Goal: Transaction & Acquisition: Subscribe to service/newsletter

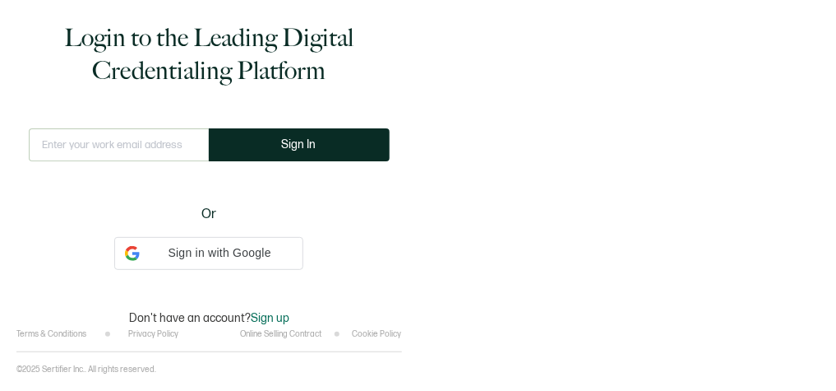
click at [127, 144] on input "text" at bounding box center [119, 144] width 180 height 33
type input "[PERSON_NAME][EMAIL_ADDRESS][PERSON_NAME][DOMAIN_NAME]"
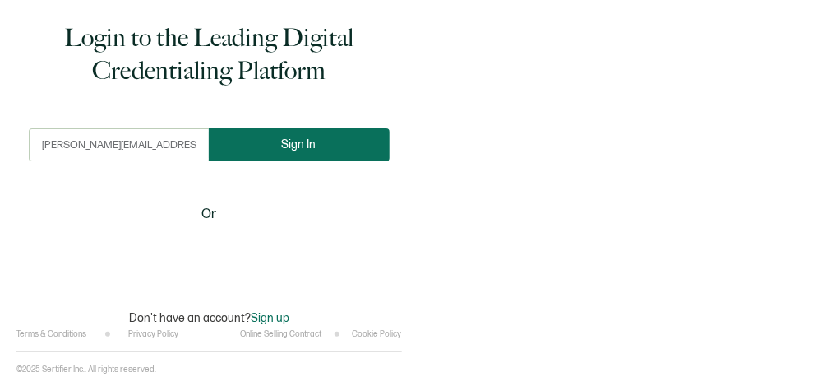
click at [322, 133] on button "Sign In" at bounding box center [299, 144] width 181 height 33
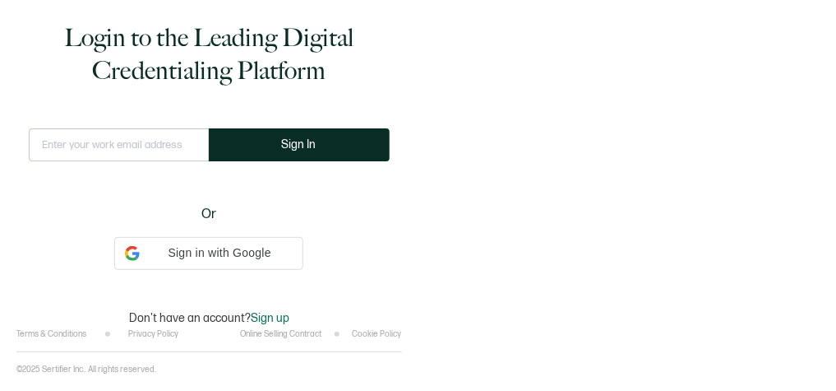
click at [109, 132] on input "text" at bounding box center [119, 144] width 180 height 33
type input "[PERSON_NAME][EMAIL_ADDRESS][PERSON_NAME][DOMAIN_NAME]"
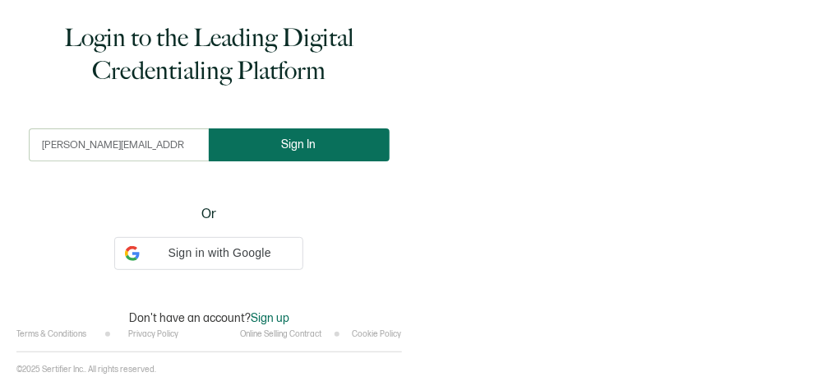
click at [266, 147] on button "Sign In" at bounding box center [299, 144] width 181 height 33
click at [298, 151] on button "Sign In" at bounding box center [299, 144] width 181 height 33
click at [312, 145] on span "Sign In" at bounding box center [299, 144] width 35 height 12
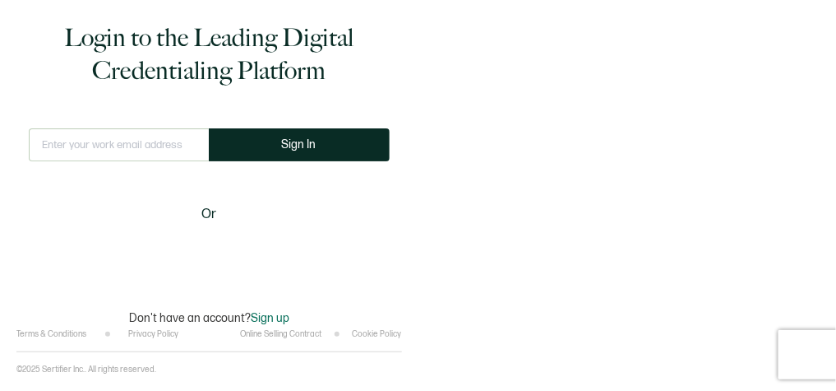
click at [135, 153] on input "text" at bounding box center [119, 144] width 180 height 33
type input "[PERSON_NAME][EMAIL_ADDRESS][PERSON_NAME][DOMAIN_NAME]"
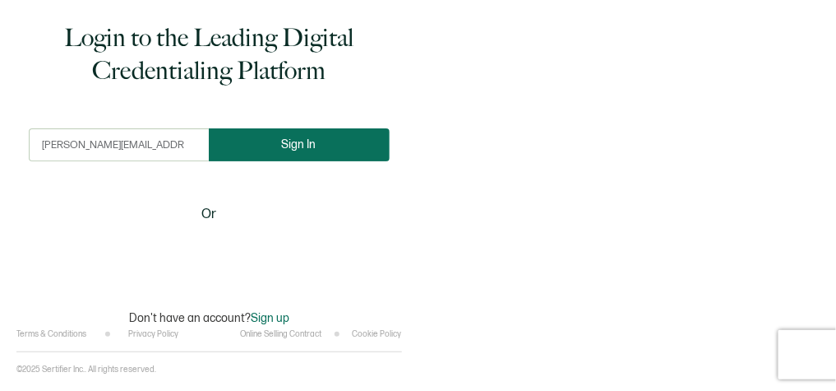
click at [322, 141] on button "Sign In" at bounding box center [299, 144] width 181 height 33
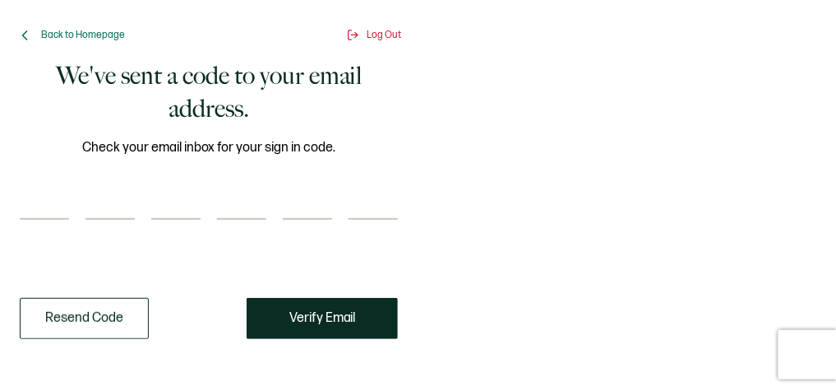
click at [34, 211] on input "number" at bounding box center [44, 203] width 49 height 33
paste input "1"
type input "1"
type input "7"
type input "9"
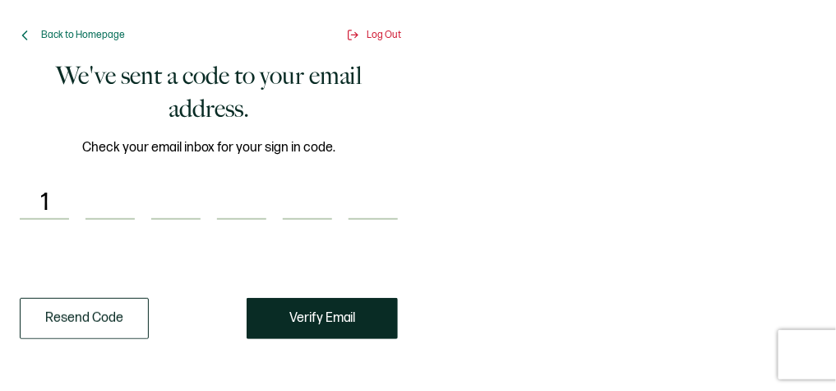
type input "0"
type input "6"
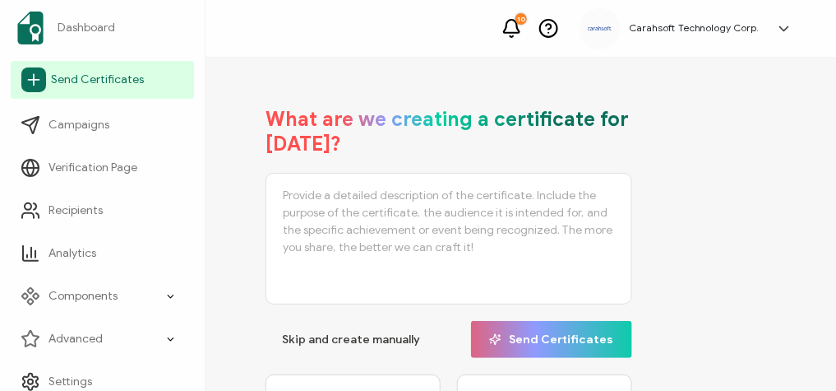
click at [56, 90] on link "Send Certificates" at bounding box center [102, 80] width 183 height 38
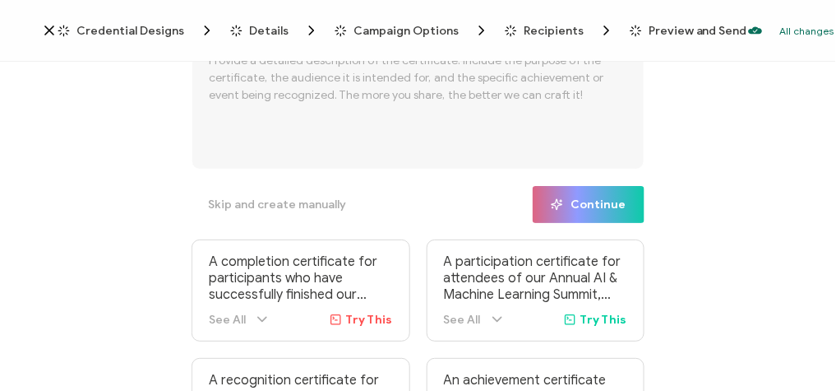
click at [372, 182] on div "What are we creating a certificate for today? Skip and create manually Continue…" at bounding box center [418, 228] width 452 height 463
drag, startPoint x: 372, startPoint y: 182, endPoint x: 431, endPoint y: 200, distance: 61.9
click at [431, 200] on div "What are we creating a certificate for today? Skip and create manually Continue…" at bounding box center [418, 228] width 452 height 463
click at [271, 197] on button "Skip and create manually" at bounding box center [277, 204] width 171 height 37
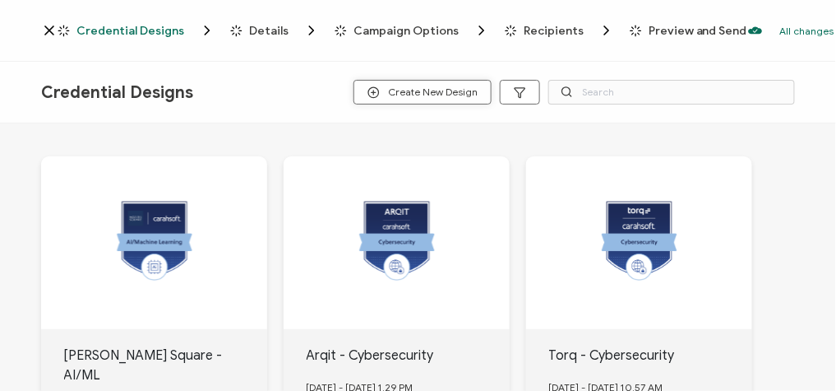
click at [441, 89] on span "Create New Design" at bounding box center [423, 92] width 110 height 12
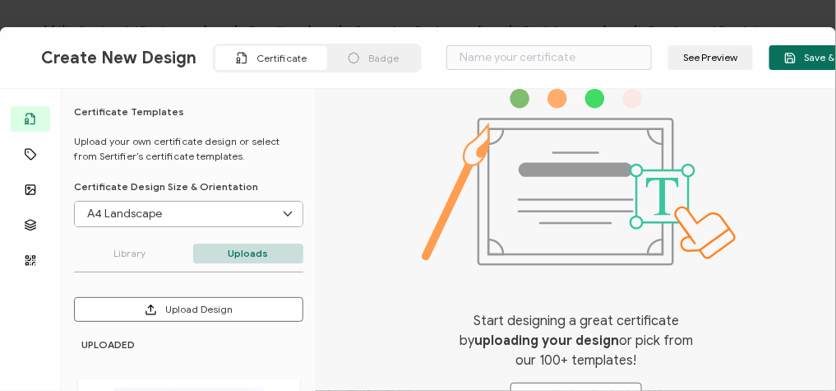
click at [770, 12] on div "Create New Design Certificate Badge See Preview Save & Continue Templates Attri…" at bounding box center [418, 195] width 836 height 391
click at [708, 13] on div "Create New Design Certificate Badge See Preview Save & Continue Templates Attri…" at bounding box center [418, 195] width 836 height 391
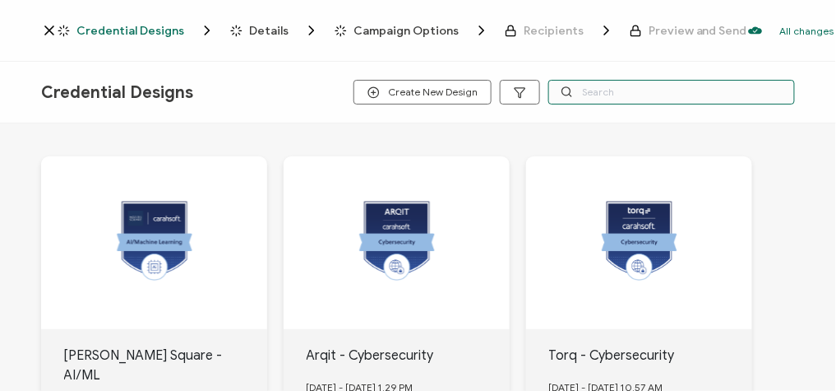
click at [605, 97] on input "text" at bounding box center [671, 92] width 247 height 25
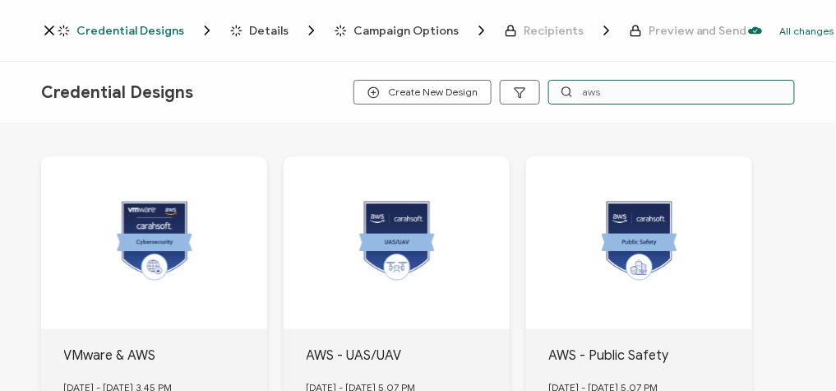
scroll to position [62, 0]
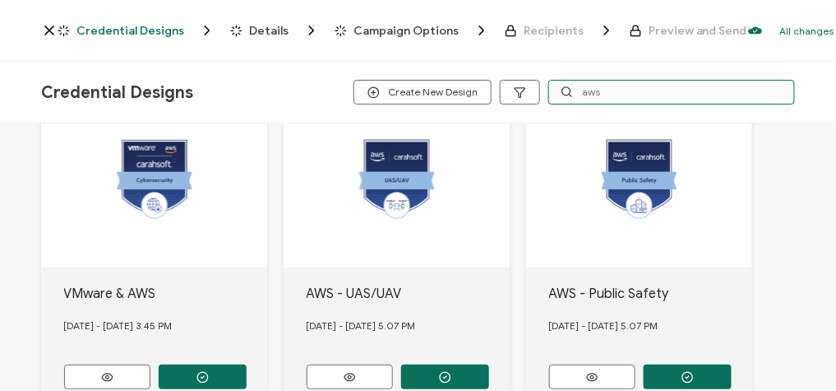
type input "aws"
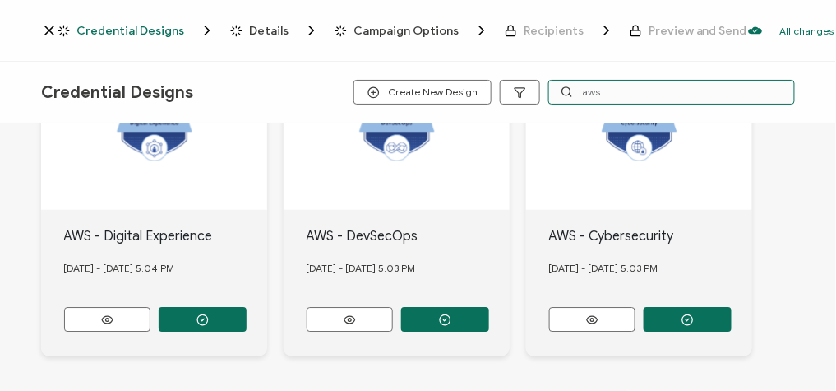
scroll to position [1175, 0]
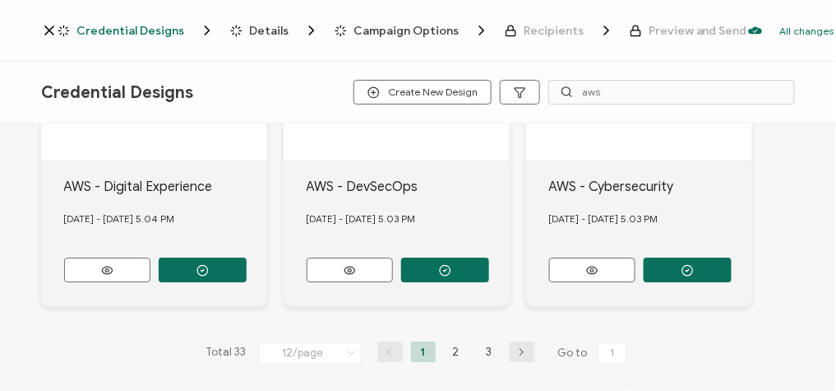
click at [521, 347] on icon "button" at bounding box center [522, 352] width 25 height 10
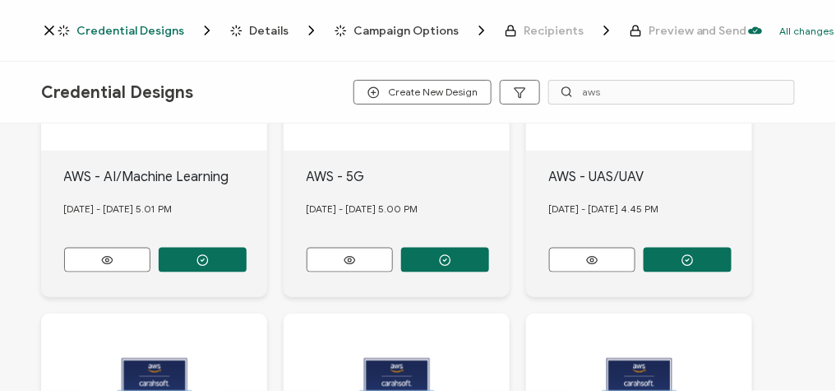
scroll to position [533, 0]
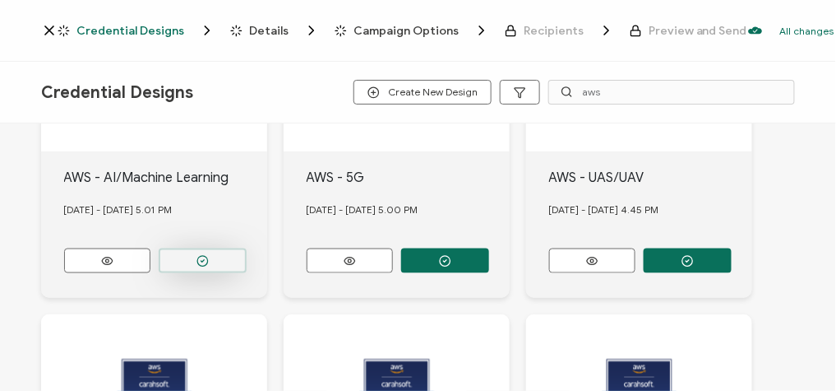
drag, startPoint x: 460, startPoint y: 266, endPoint x: 214, endPoint y: 257, distance: 246.0
click at [214, 257] on div "AWS - Customer Experience & Engagement [DATE] - [DATE] 5.02 PM AWS - Cloud Comp…" at bounding box center [418, 295] width 754 height 1411
click at [212, 252] on button "button" at bounding box center [203, 260] width 88 height 25
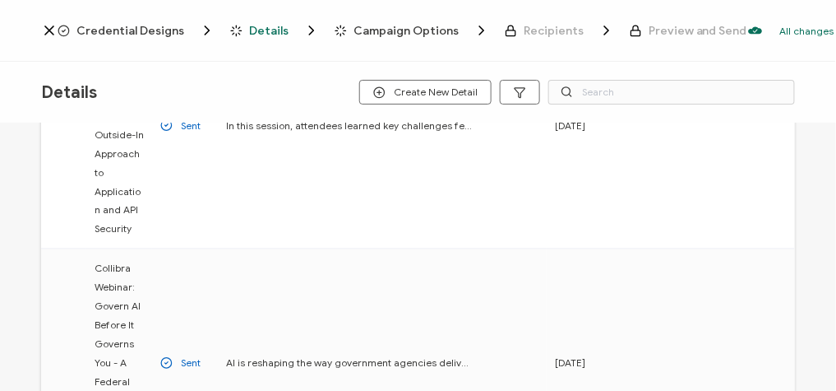
scroll to position [622, 0]
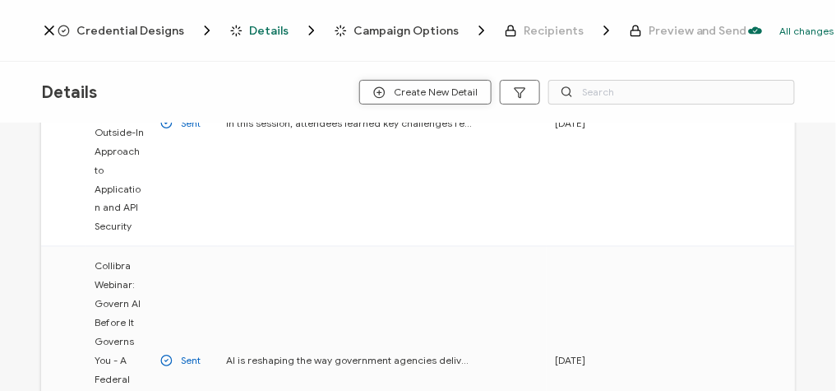
click at [398, 96] on span "Create New Detail" at bounding box center [425, 92] width 104 height 12
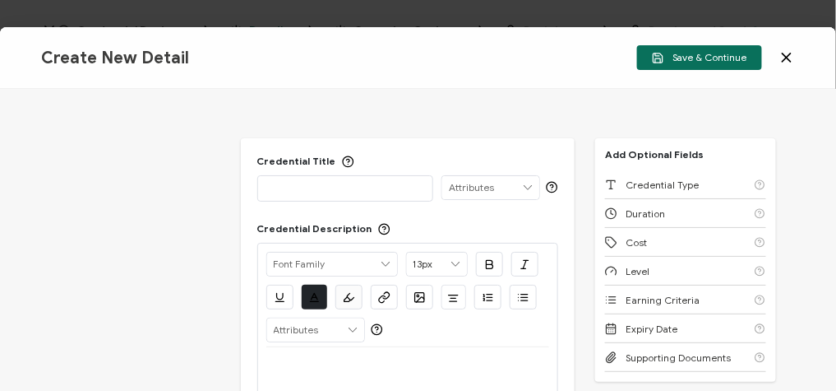
click at [303, 192] on p at bounding box center [345, 187] width 159 height 16
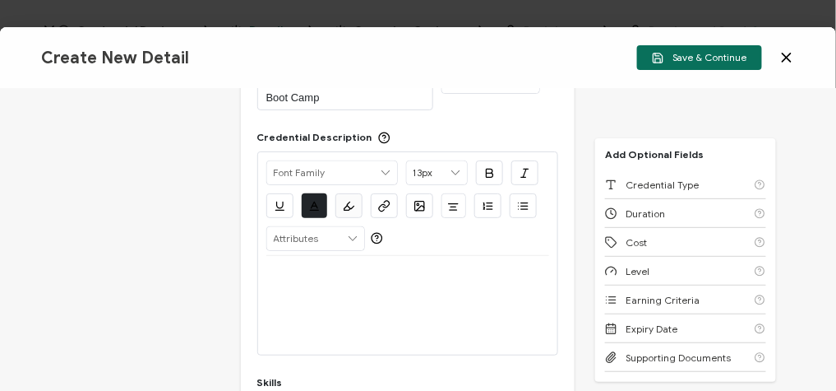
scroll to position [108, 0]
click at [391, 331] on div at bounding box center [408, 303] width 284 height 99
click at [373, 304] on div at bounding box center [408, 303] width 284 height 99
click at [303, 272] on p at bounding box center [408, 273] width 284 height 15
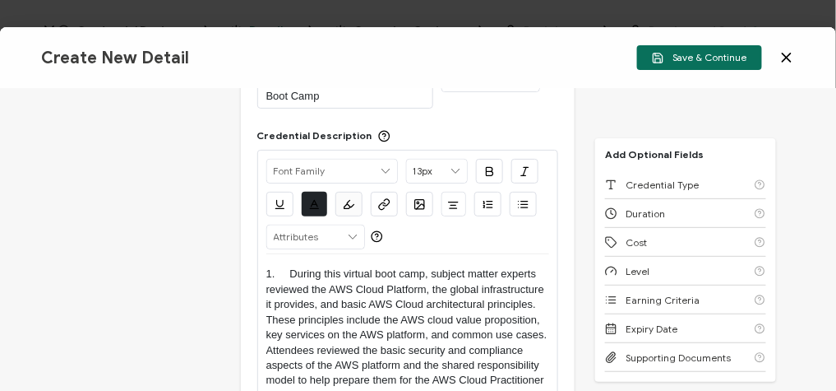
scroll to position [0, 0]
click at [287, 271] on p "1. During this virtual boot camp, subject matter experts reviewed the AWS Cloud…" at bounding box center [408, 334] width 284 height 137
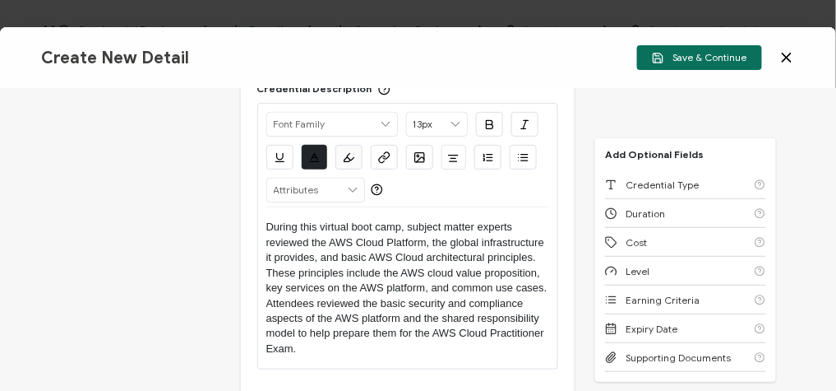
scroll to position [179, 0]
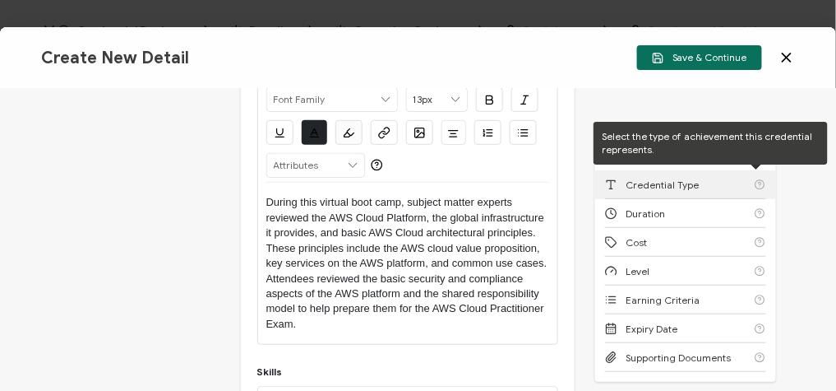
click at [740, 189] on div "Credential Type" at bounding box center [685, 184] width 161 height 29
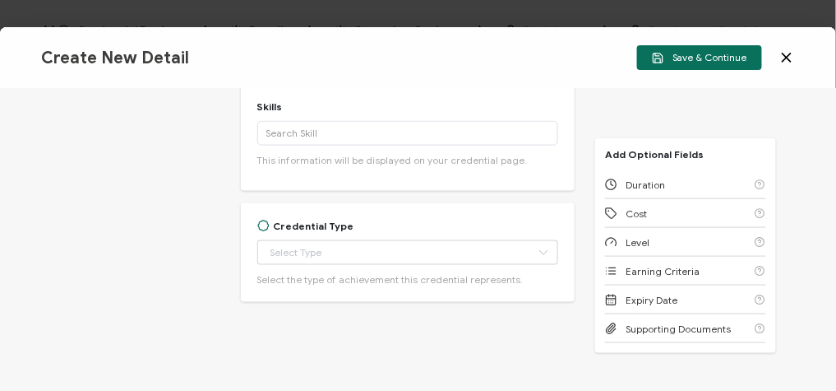
scroll to position [451, 0]
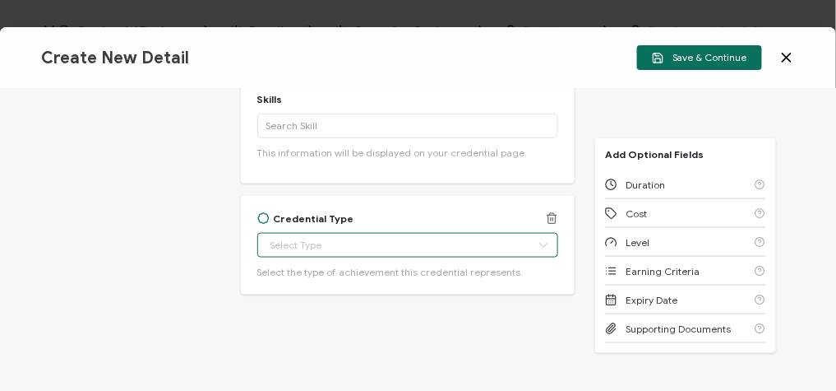
click at [349, 237] on body "Credential Designs Details Campaign Options Recipients Preview and Send All cha…" at bounding box center [418, 195] width 836 height 391
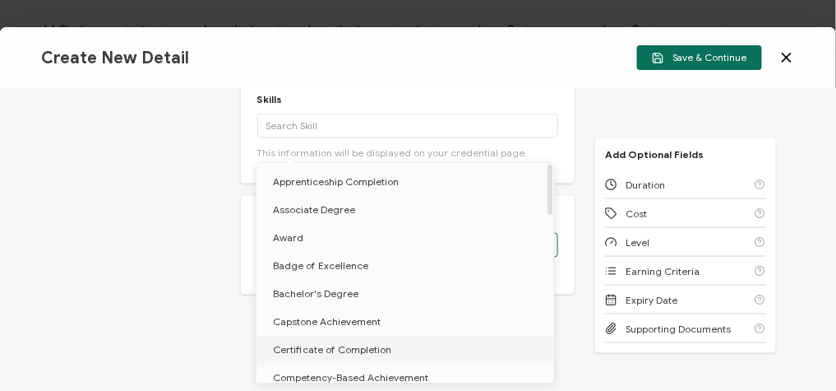
click at [340, 352] on span "Certificate of Completion" at bounding box center [332, 349] width 118 height 12
type input "Certificate of Completion"
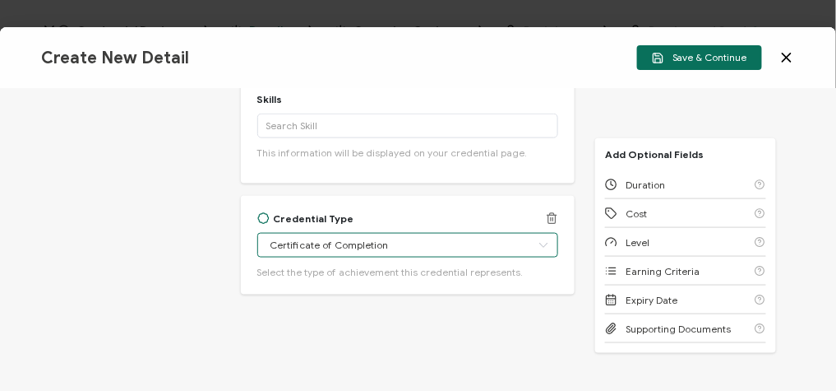
scroll to position [406, 0]
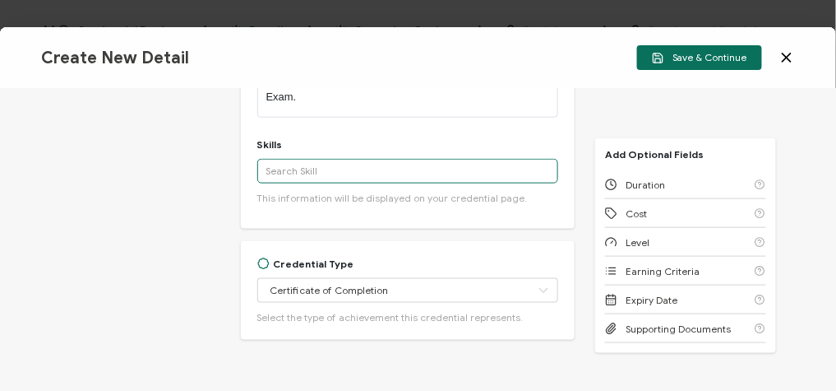
click at [330, 174] on input "text" at bounding box center [408, 171] width 302 height 25
paste input "Cloud Computing"
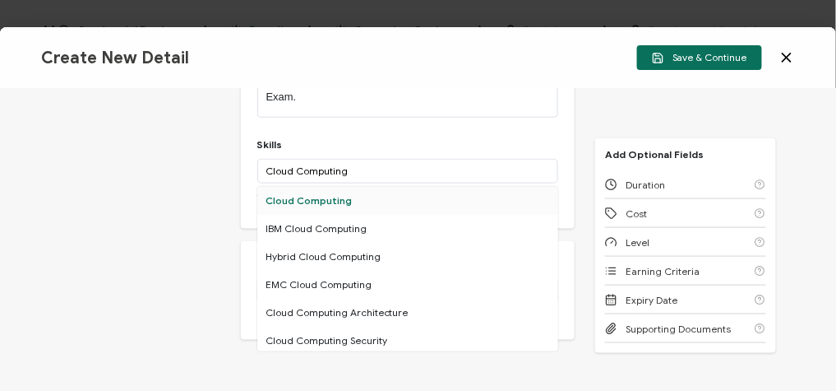
click at [331, 191] on div "Cloud Computing" at bounding box center [408, 201] width 302 height 28
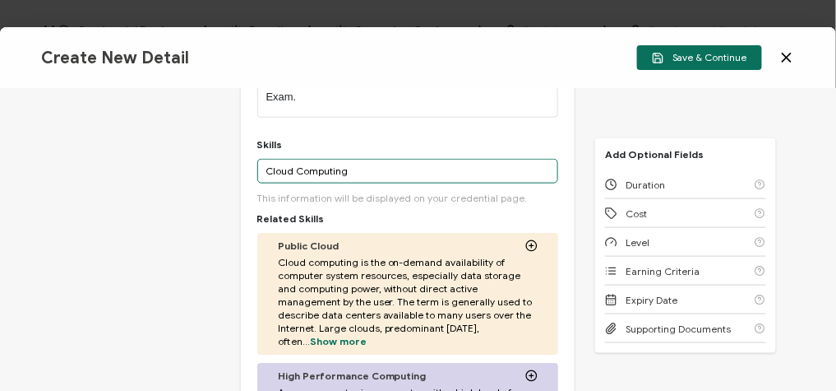
drag, startPoint x: 363, startPoint y: 162, endPoint x: 261, endPoint y: 175, distance: 103.6
click at [261, 175] on input "Cloud Computing" at bounding box center [408, 171] width 302 height 25
type input "\"
paste input "Cloud Fluency"
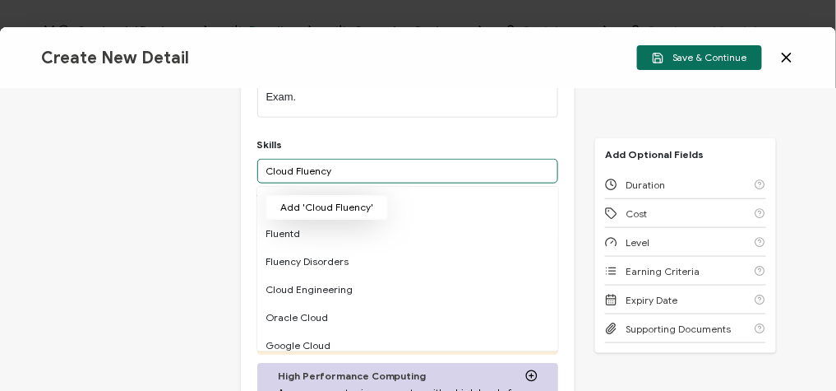
type input "Cloud Fluency"
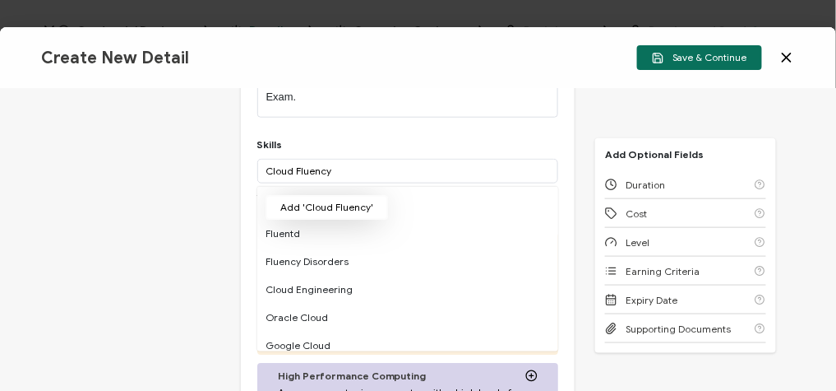
click at [327, 211] on button "Add 'Cloud Fluency'" at bounding box center [327, 207] width 123 height 25
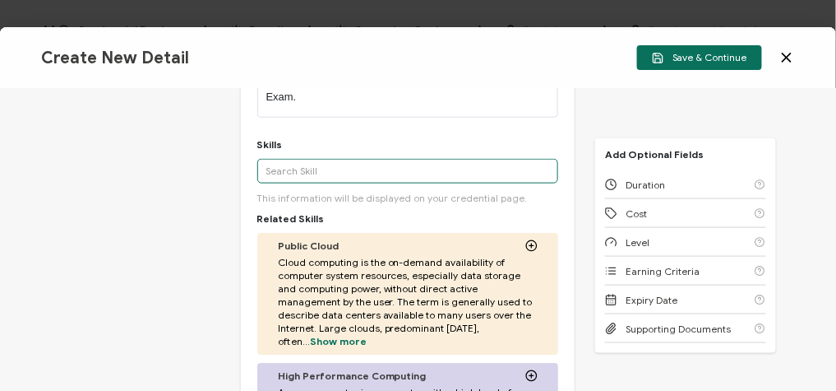
click at [331, 168] on input "text" at bounding box center [408, 171] width 302 height 25
paste input "Foundational AWS Knowledge"
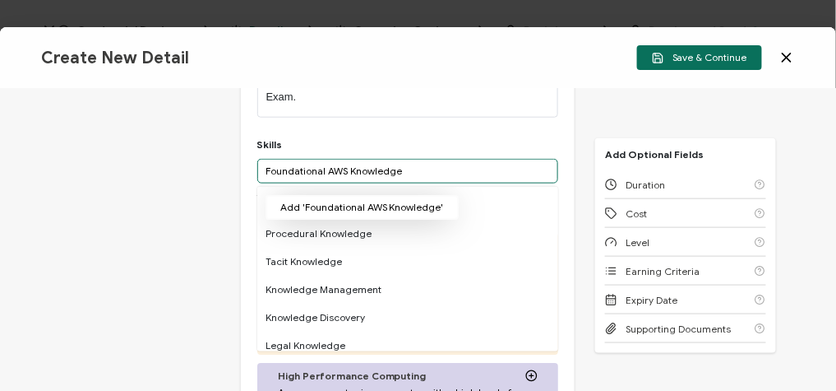
type input "Foundational AWS Knowledge"
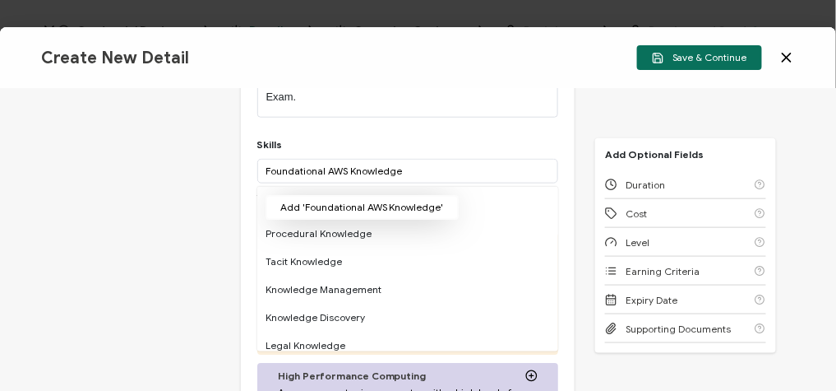
click at [395, 206] on button "Add 'Foundational AWS Knowledge'" at bounding box center [362, 207] width 193 height 25
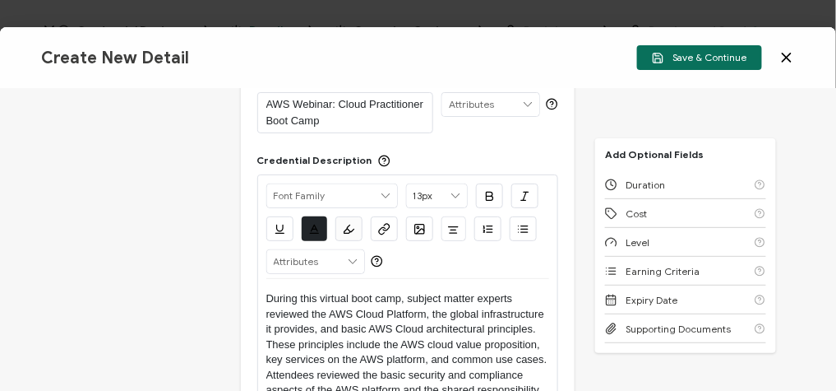
scroll to position [0, 0]
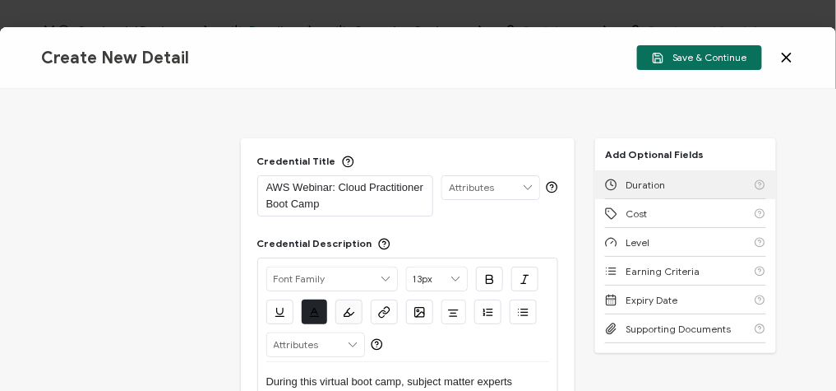
click at [663, 189] on div "Duration" at bounding box center [685, 184] width 161 height 29
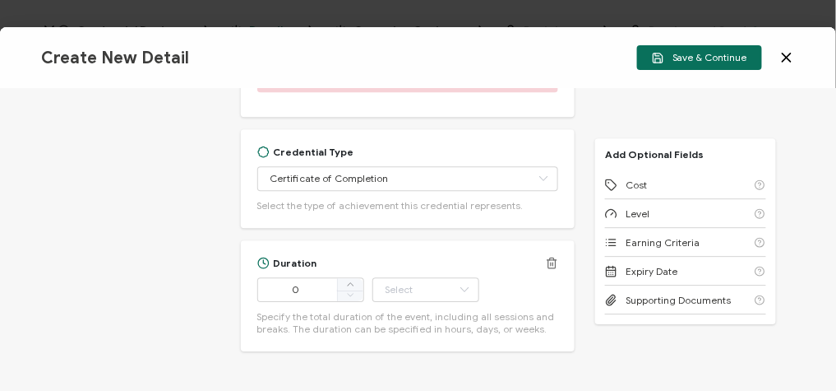
scroll to position [1055, 0]
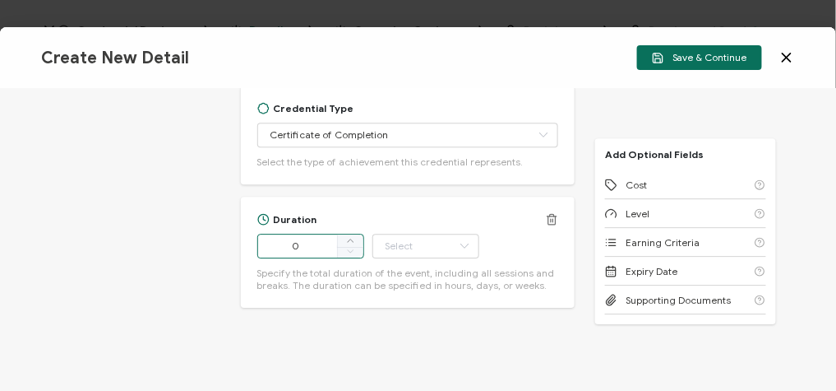
click at [312, 234] on input "0" at bounding box center [310, 246] width 107 height 25
type input "180"
click at [396, 240] on input "text" at bounding box center [426, 246] width 107 height 25
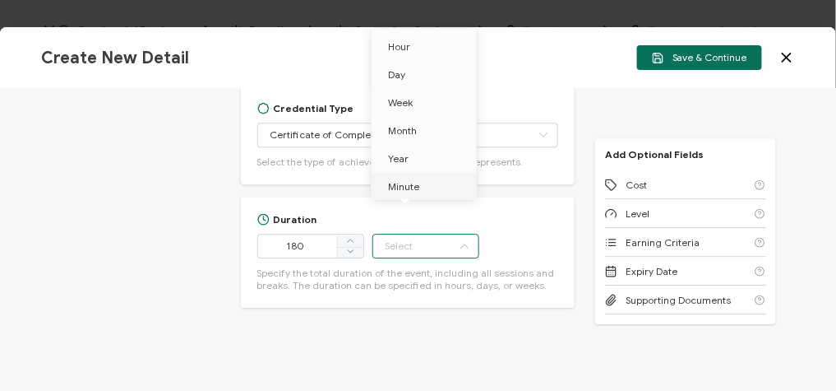
click at [397, 182] on span "Minute" at bounding box center [403, 186] width 31 height 12
type input "Minute"
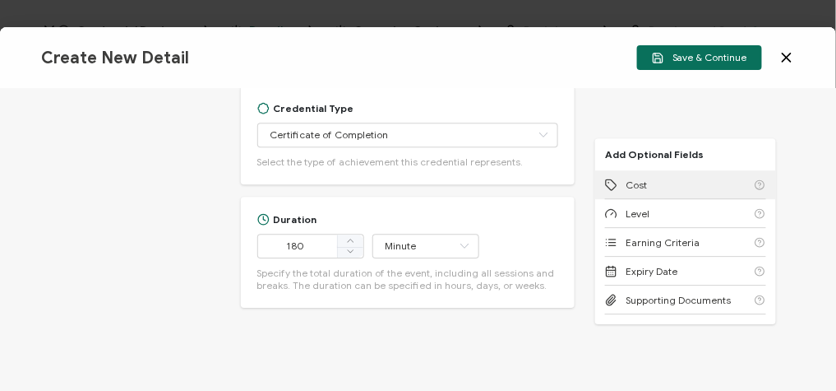
click at [636, 178] on span "Cost" at bounding box center [636, 184] width 21 height 12
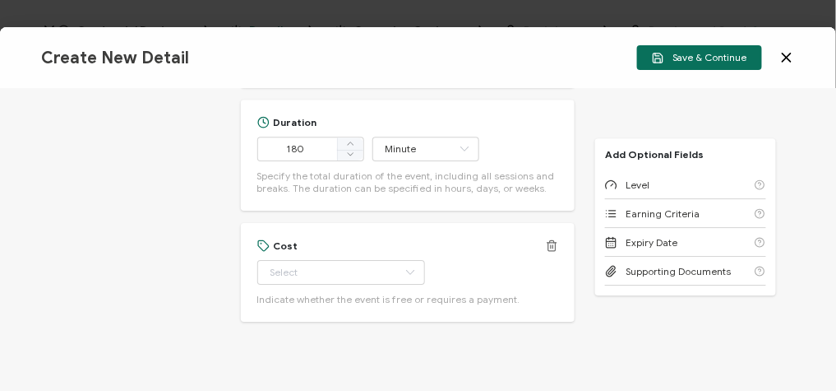
scroll to position [1166, 0]
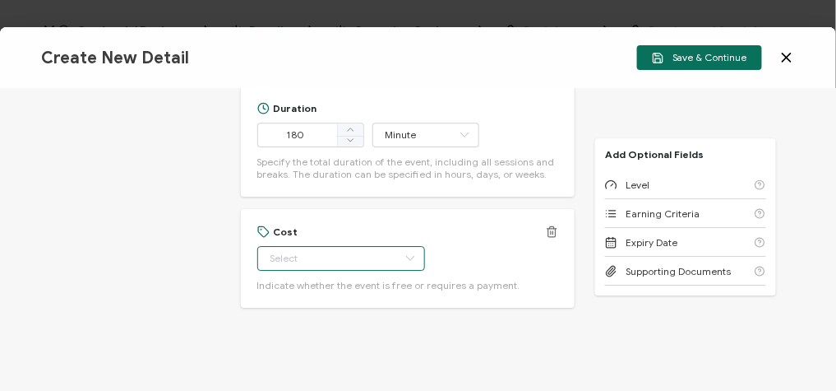
click at [331, 246] on input "text" at bounding box center [341, 258] width 168 height 25
click at [305, 267] on ul "Free Paid" at bounding box center [332, 299] width 151 height 66
click at [299, 273] on li "Free" at bounding box center [332, 285] width 151 height 28
type input "Free"
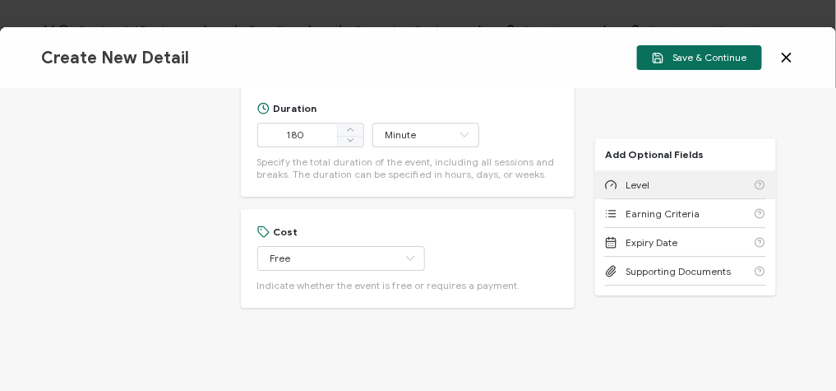
click at [669, 192] on div "Level" at bounding box center [685, 184] width 161 height 29
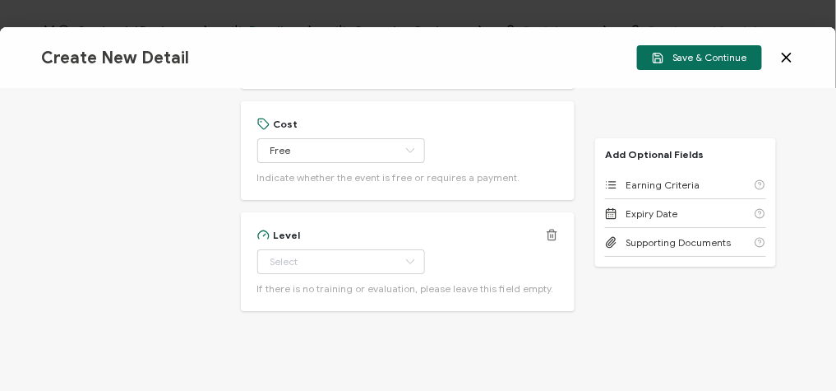
scroll to position [1278, 0]
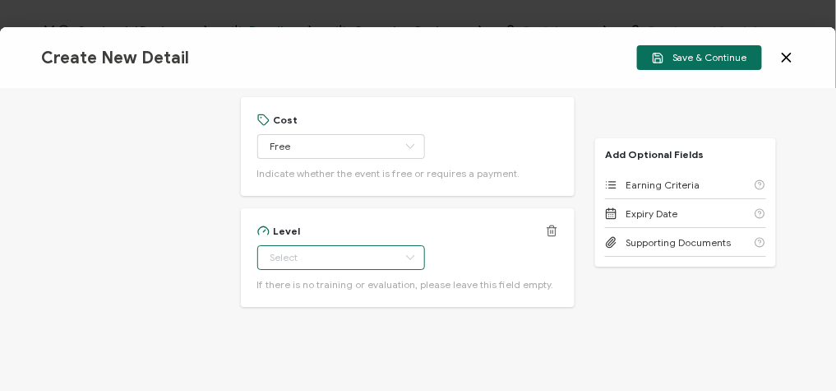
click at [340, 245] on input "text" at bounding box center [341, 257] width 168 height 25
click at [345, 83] on li "Beginner" at bounding box center [332, 87] width 151 height 28
type input "Beginner"
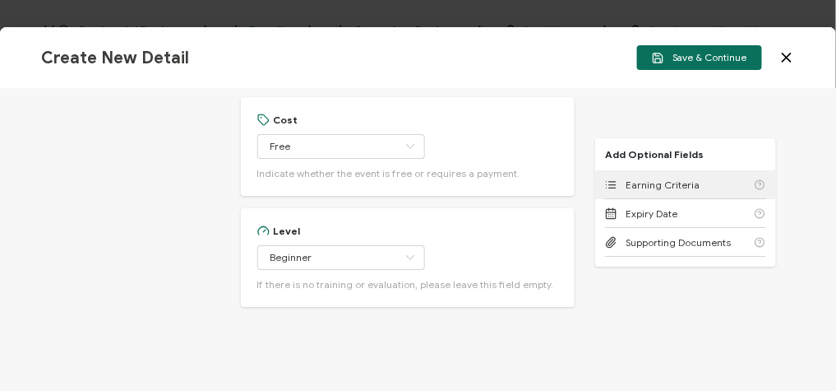
click at [627, 182] on span "Earning Criteria" at bounding box center [663, 184] width 74 height 12
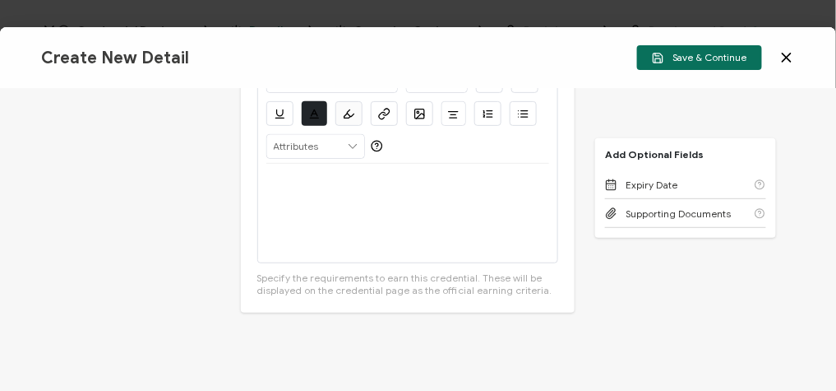
scroll to position [1579, 0]
click at [313, 212] on div at bounding box center [408, 209] width 284 height 99
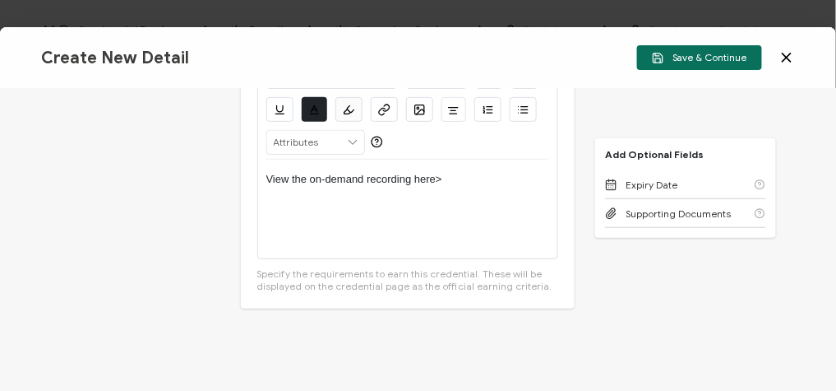
drag, startPoint x: 474, startPoint y: 172, endPoint x: 261, endPoint y: 165, distance: 212.3
drag, startPoint x: 261, startPoint y: 165, endPoint x: 508, endPoint y: 188, distance: 247.8
click at [508, 188] on div "View the on-demand recording here>" at bounding box center [408, 209] width 284 height 99
click at [378, 104] on icon "button" at bounding box center [384, 110] width 12 height 12
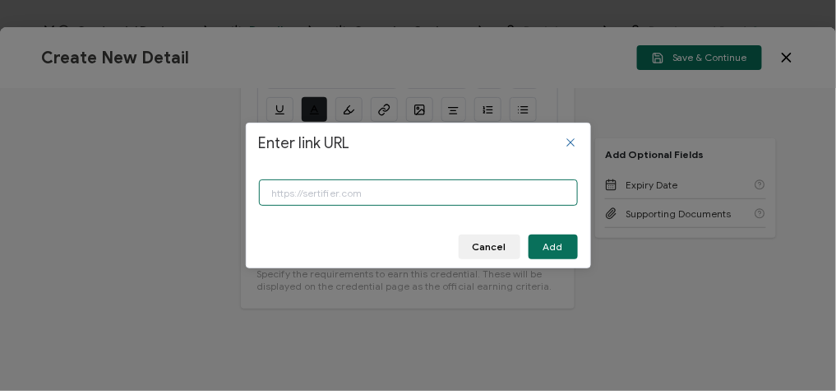
paste input "https://www.carahsoft.com/learn/event/70062-aws-cloud-practitioner-boot-camp"
type input "https://www.carahsoft.com/learn/event/70062-aws-cloud-practitioner-boot-camp"
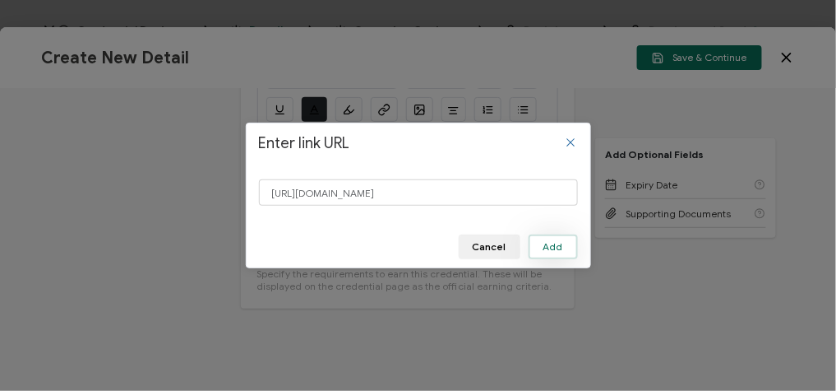
click at [553, 248] on span "Add" at bounding box center [554, 247] width 20 height 10
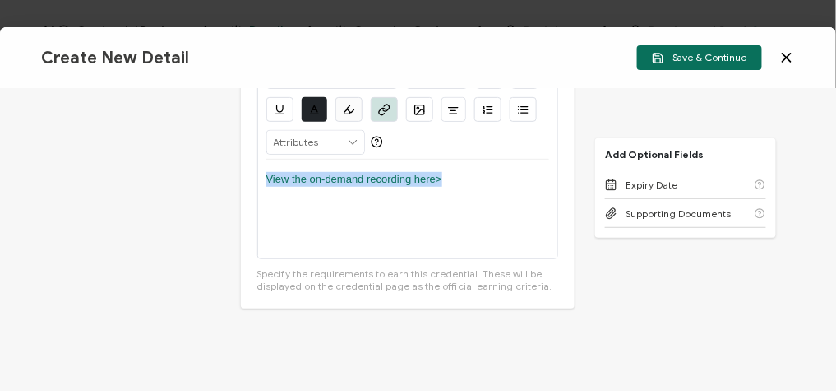
scroll to position [1543, 0]
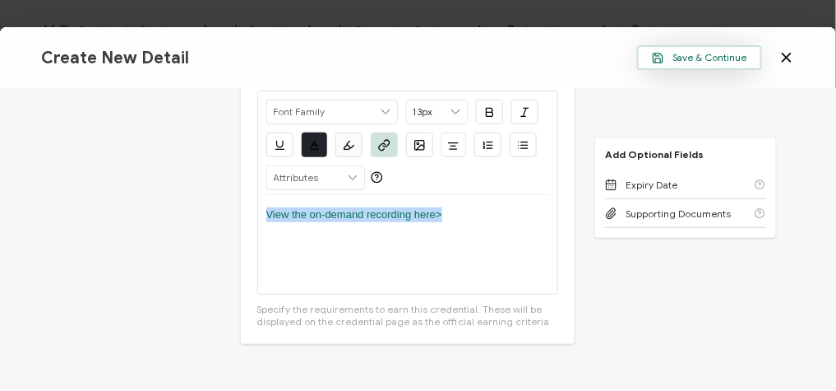
click at [706, 61] on span "Save & Continue" at bounding box center [699, 58] width 95 height 12
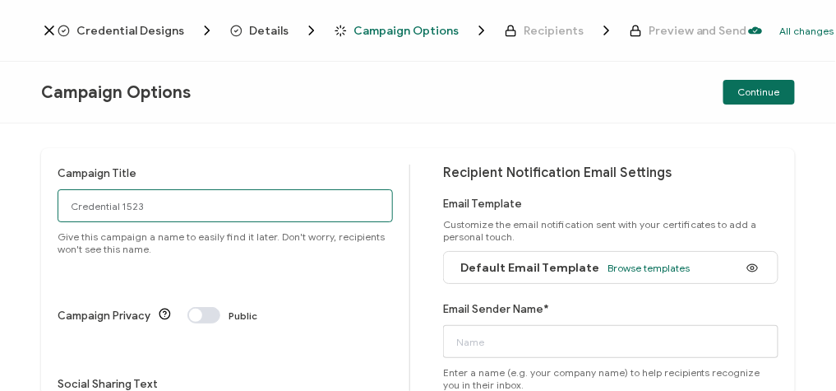
click at [271, 217] on input "Credential 1523" at bounding box center [226, 205] width 336 height 33
paste input "8-21-2025_70062_AWS Webinar"
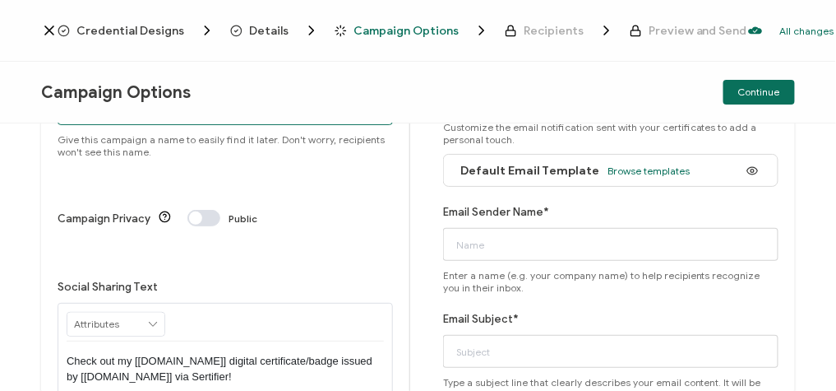
scroll to position [113, 0]
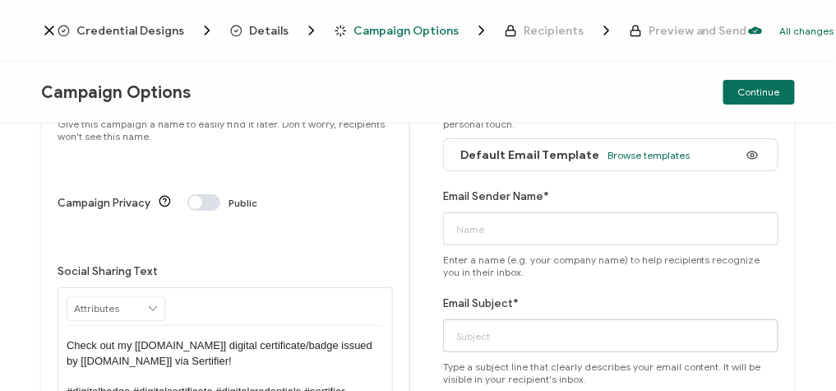
type input "8-21-2025_70062_AWS Webinar"
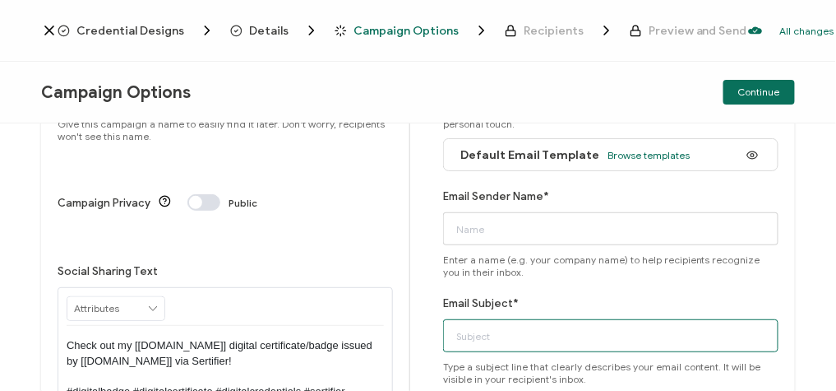
click at [511, 335] on input "Email Subject*" at bounding box center [611, 335] width 336 height 33
paste input "8-21-2025_70062_AWS Webinar"
type input "8-21-2025_70062_AWS Webinar"
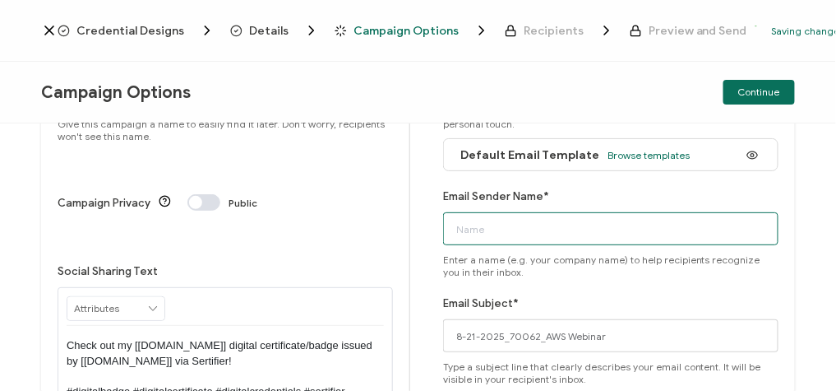
click at [493, 240] on input "Email Sender Name*" at bounding box center [611, 228] width 336 height 33
type input "CPE"
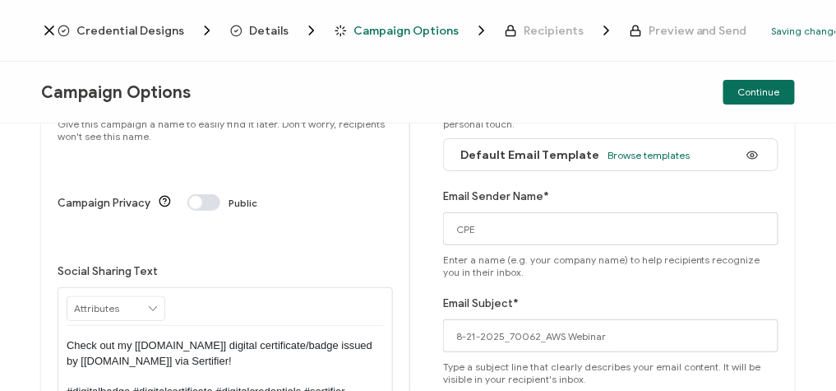
click at [137, 18] on div "Credential Designs Details Campaign Options Recipients Preview and Send Saving …" at bounding box center [418, 31] width 836 height 62
click at [139, 31] on span "Credential Designs" at bounding box center [130, 31] width 108 height 12
click at [126, 29] on span "Credential Designs" at bounding box center [130, 31] width 108 height 12
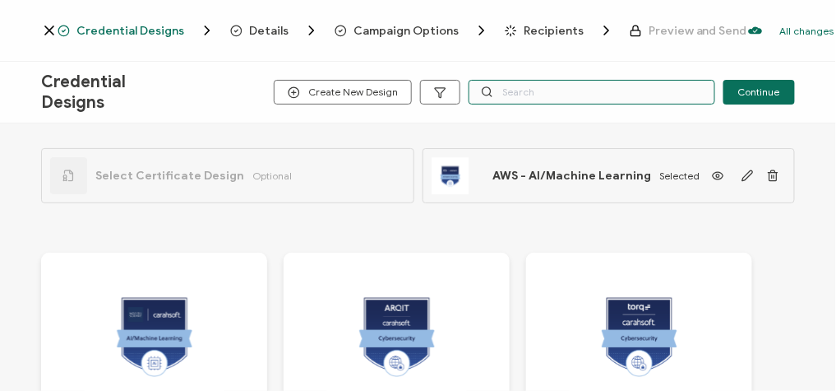
click at [527, 99] on input "text" at bounding box center [592, 92] width 247 height 25
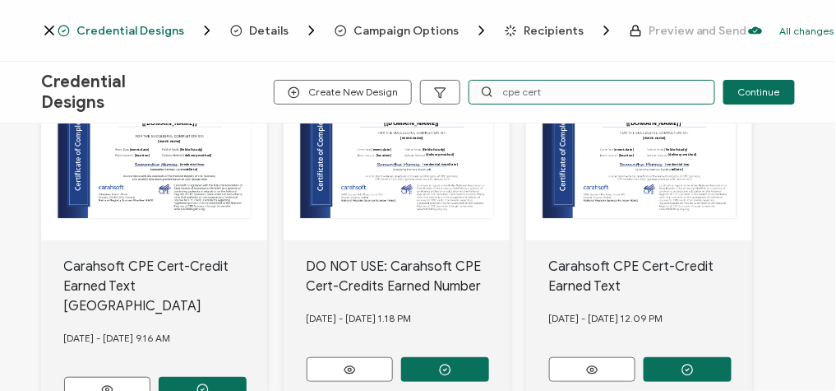
scroll to position [293, 0]
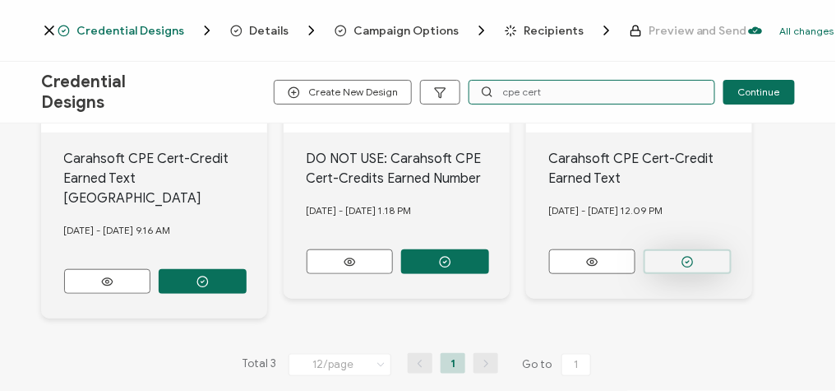
type input "cpe cert"
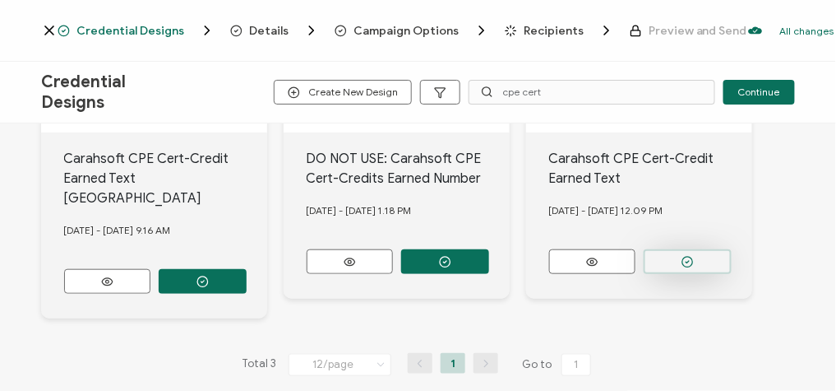
click at [680, 252] on button "button" at bounding box center [688, 261] width 88 height 25
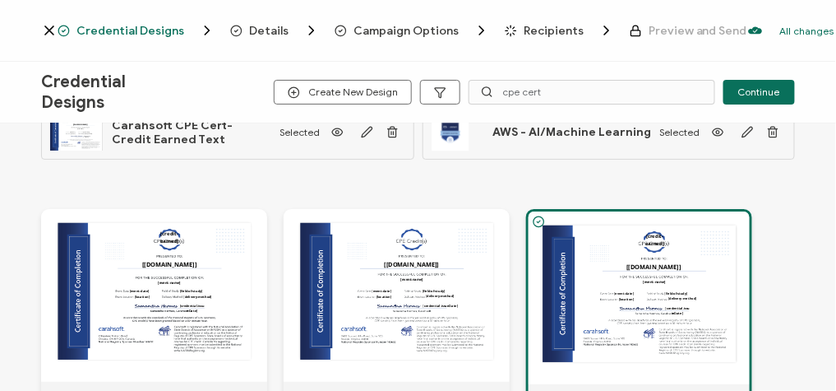
scroll to position [0, 0]
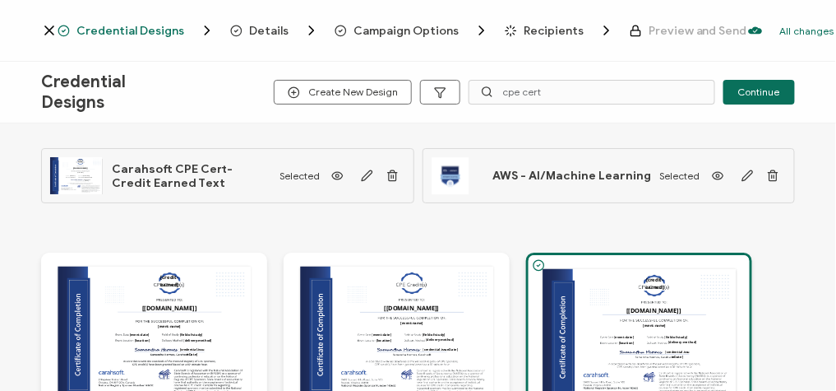
click at [255, 38] on div "Details" at bounding box center [256, 30] width 53 height 16
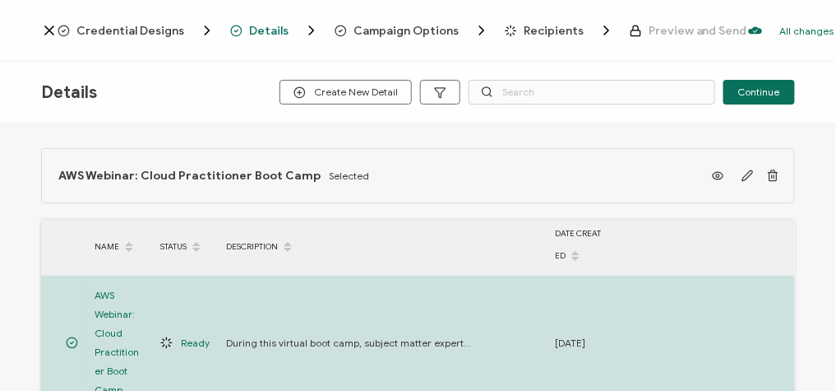
click at [373, 31] on span "Campaign Options" at bounding box center [406, 31] width 105 height 12
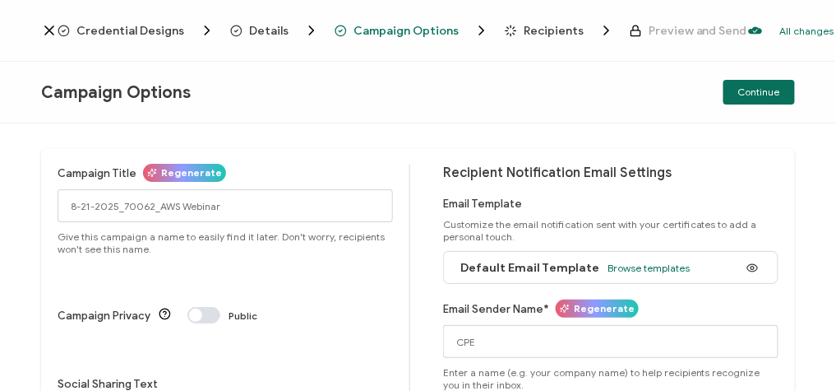
click at [508, 31] on div "Recipients" at bounding box center [538, 30] width 66 height 16
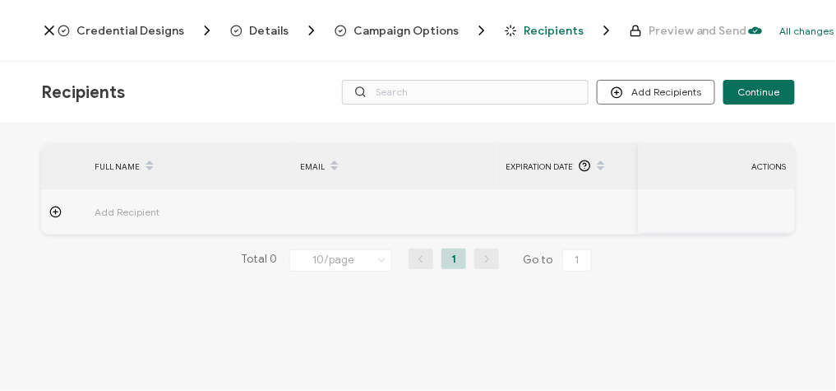
click at [56, 208] on icon at bounding box center [55, 212] width 12 height 12
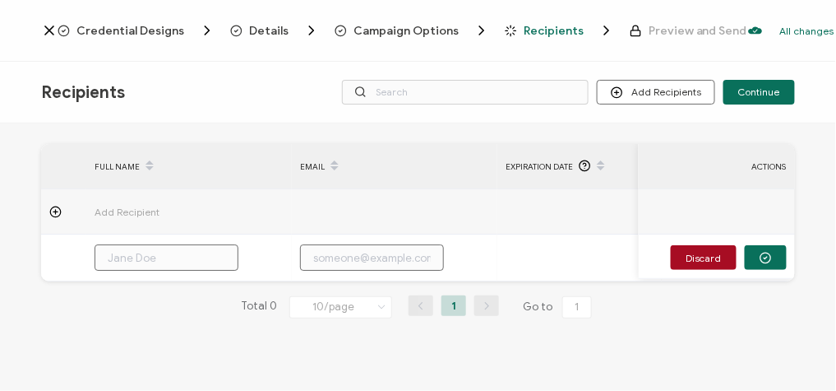
click at [56, 208] on icon at bounding box center [55, 212] width 12 height 12
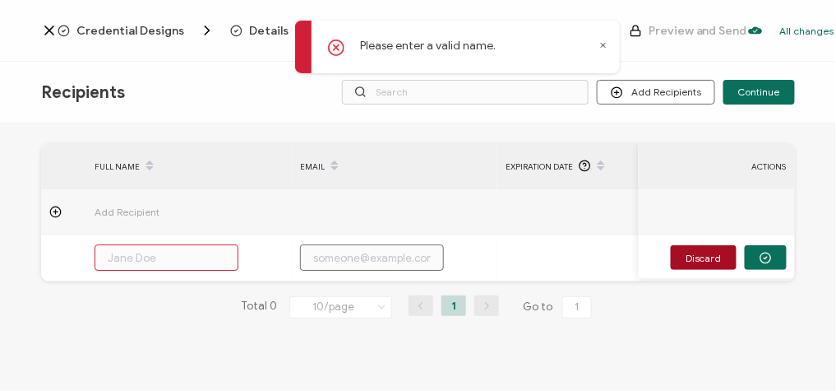
click at [553, 1] on div "Credential Designs Details Campaign Options Recipients Preview and Send All cha…" at bounding box center [418, 31] width 836 height 62
click at [603, 47] on icon at bounding box center [603, 45] width 8 height 8
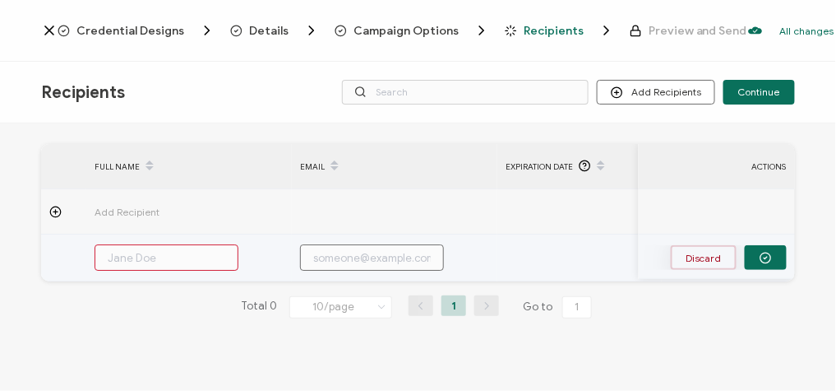
click at [718, 253] on button "Discard" at bounding box center [704, 257] width 66 height 25
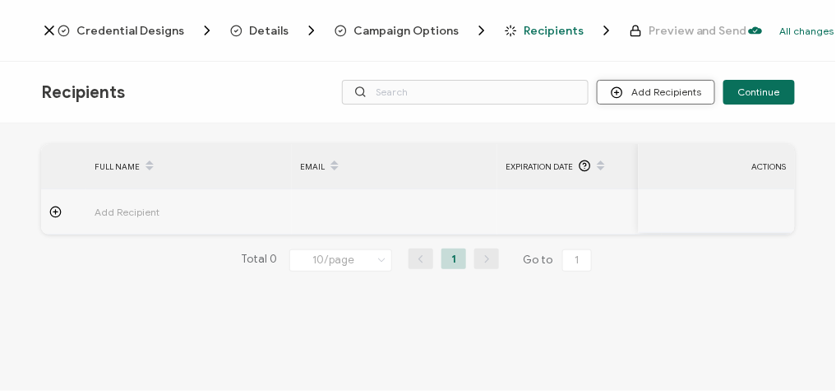
click at [691, 90] on button "Add Recipients" at bounding box center [656, 92] width 118 height 25
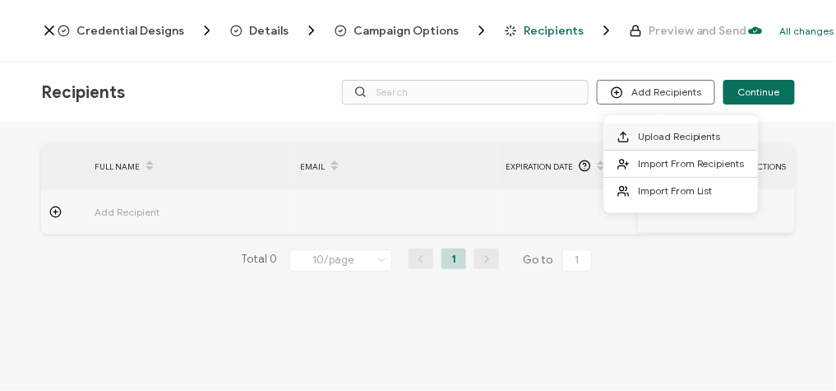
click at [667, 136] on span "Upload Recipients" at bounding box center [679, 136] width 83 height 12
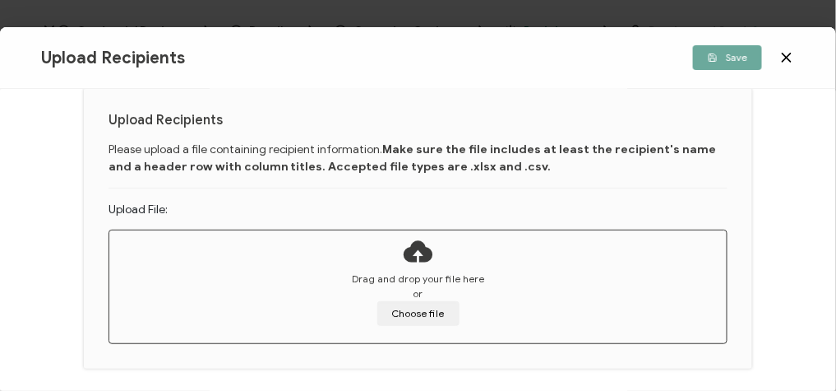
scroll to position [84, 0]
click at [424, 321] on button "Choose file" at bounding box center [418, 312] width 82 height 25
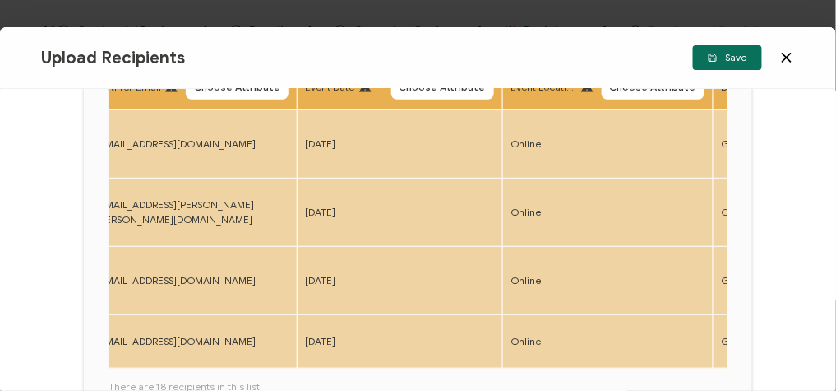
scroll to position [0, 240]
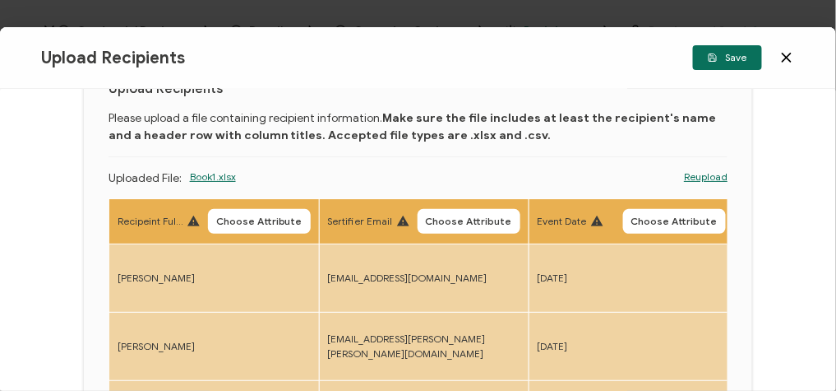
scroll to position [72, 0]
click at [265, 217] on span "Choose Attribute" at bounding box center [259, 222] width 86 height 10
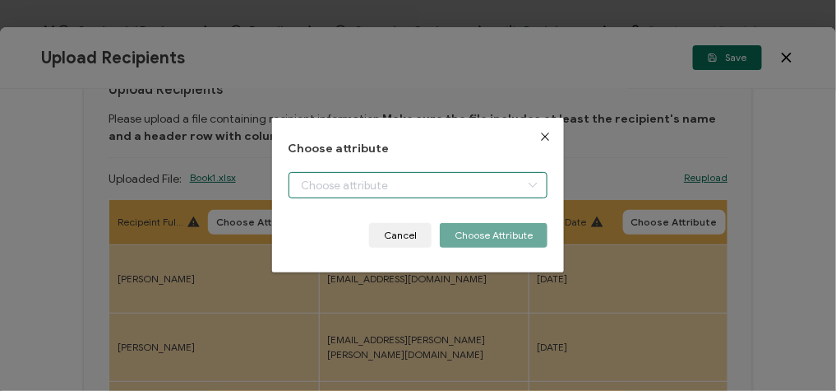
click at [360, 179] on input "dialog" at bounding box center [419, 185] width 260 height 26
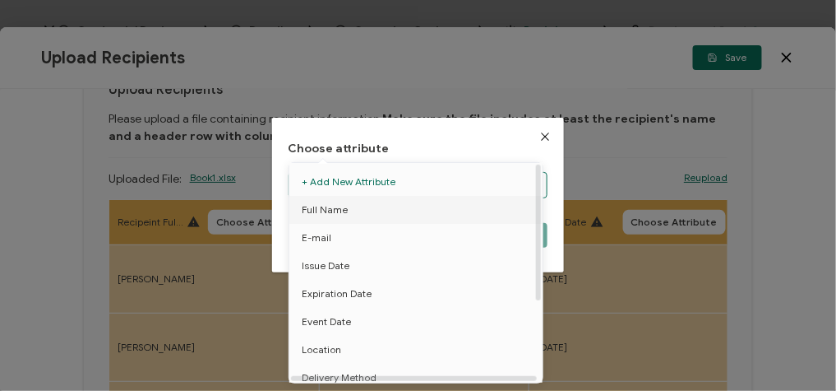
click at [354, 208] on li "Full Name" at bounding box center [418, 210] width 267 height 28
type input "Full Name"
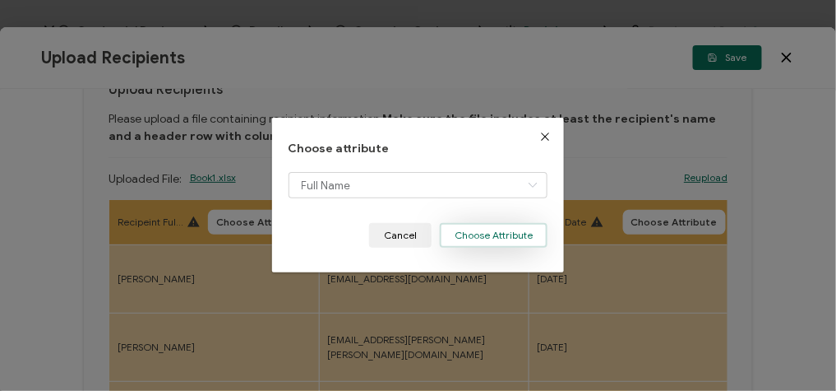
click at [440, 231] on button "Choose Attribute" at bounding box center [494, 235] width 108 height 25
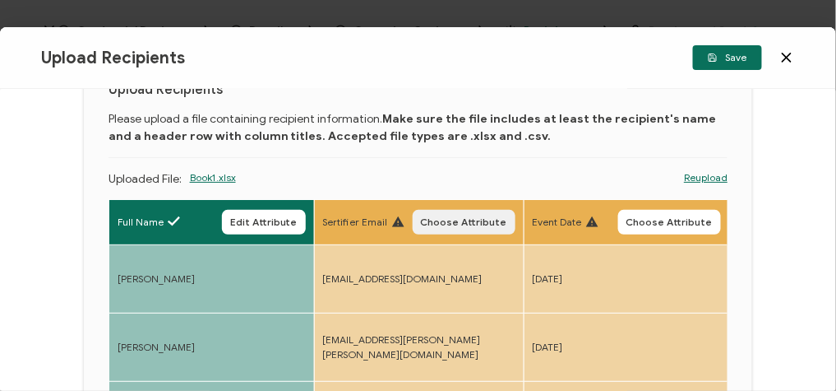
click at [448, 224] on span "Choose Attribute" at bounding box center [464, 222] width 86 height 10
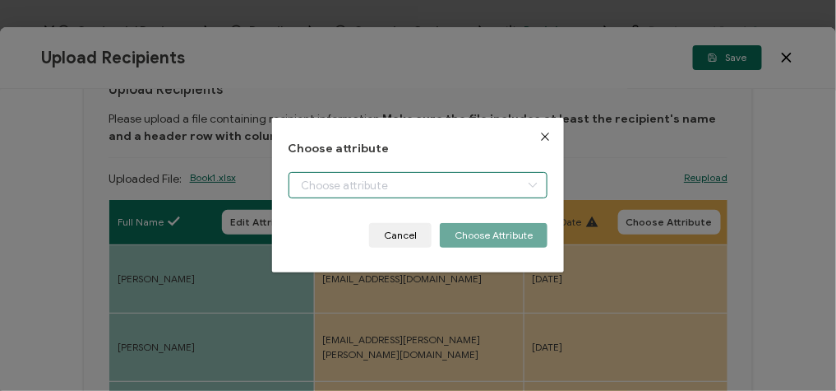
click at [350, 181] on body "Credential Designs Details Campaign Options Recipients Preview and Send All cha…" at bounding box center [418, 195] width 836 height 391
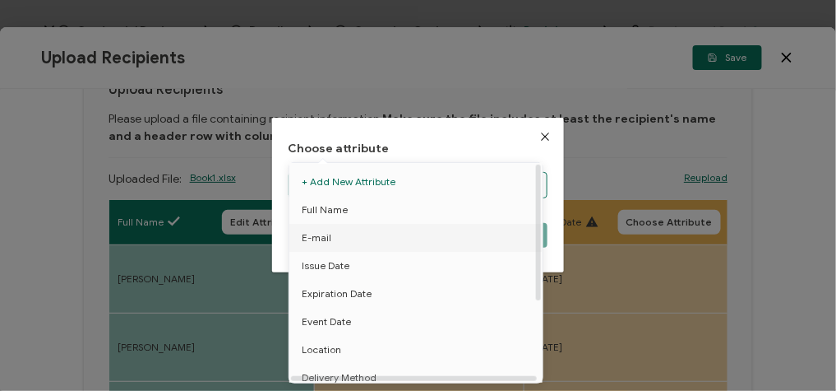
click at [321, 230] on span "E-mail" at bounding box center [317, 238] width 30 height 28
type input "E-mail"
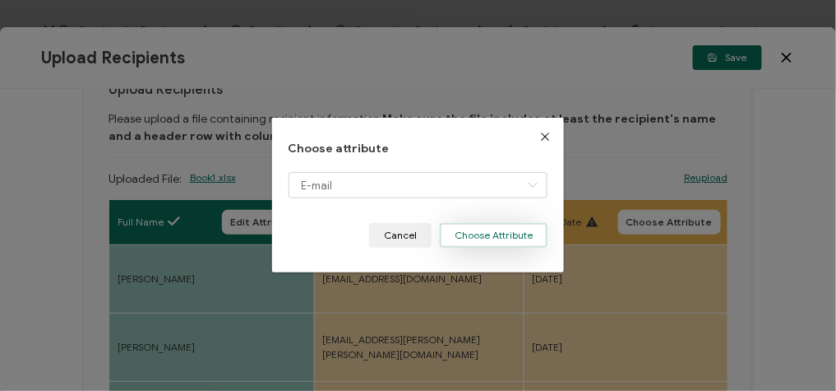
click at [501, 234] on button "Choose Attribute" at bounding box center [494, 235] width 108 height 25
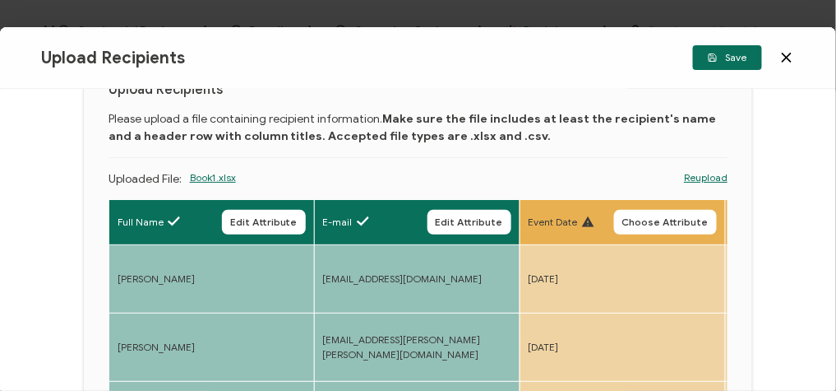
scroll to position [0, 261]
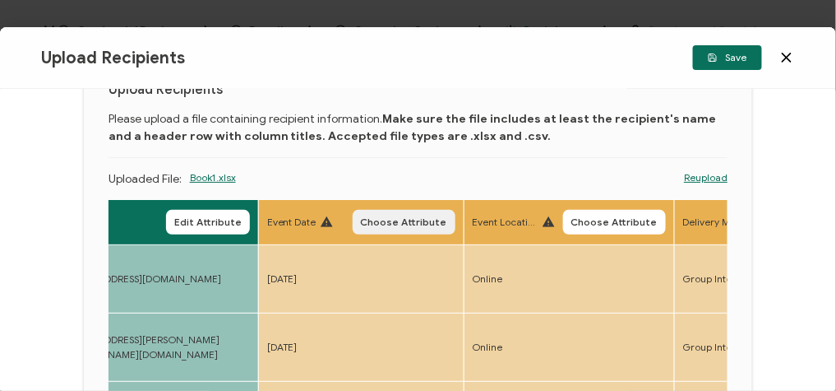
click at [398, 224] on span "Choose Attribute" at bounding box center [404, 222] width 86 height 10
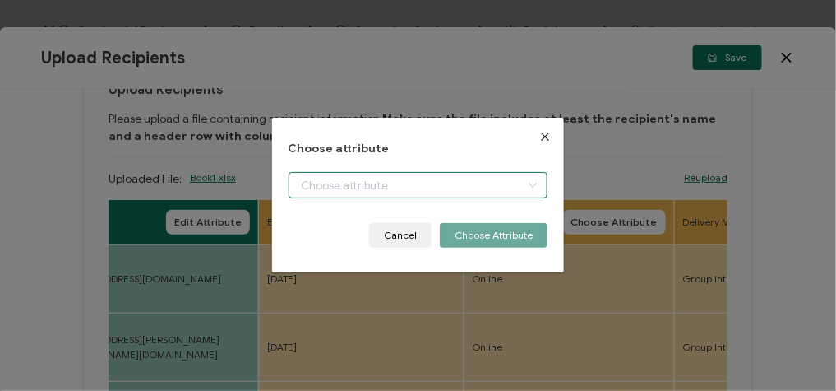
click at [367, 187] on body "Credential Designs Details Campaign Options Recipients Preview and Send All cha…" at bounding box center [418, 195] width 836 height 391
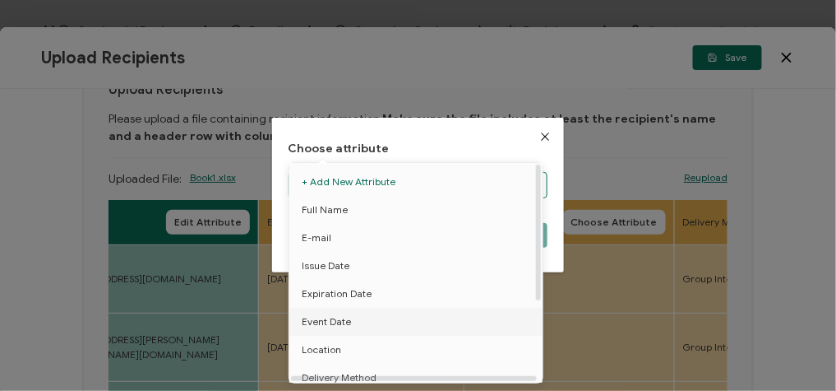
click at [332, 322] on span "Event Date" at bounding box center [326, 322] width 49 height 28
type input "Event Date"
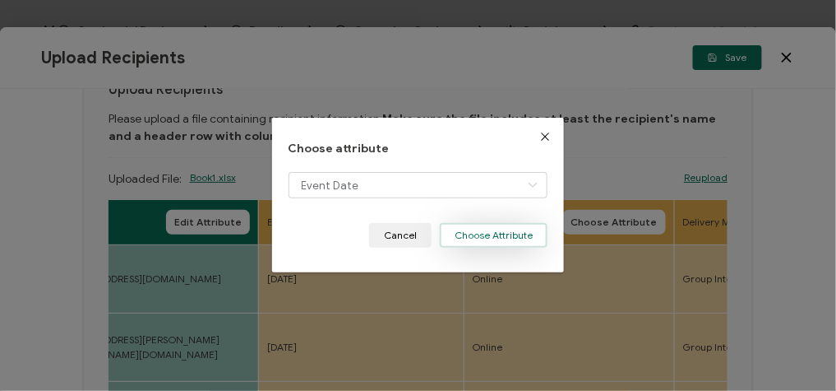
click at [502, 225] on button "Choose Attribute" at bounding box center [494, 235] width 108 height 25
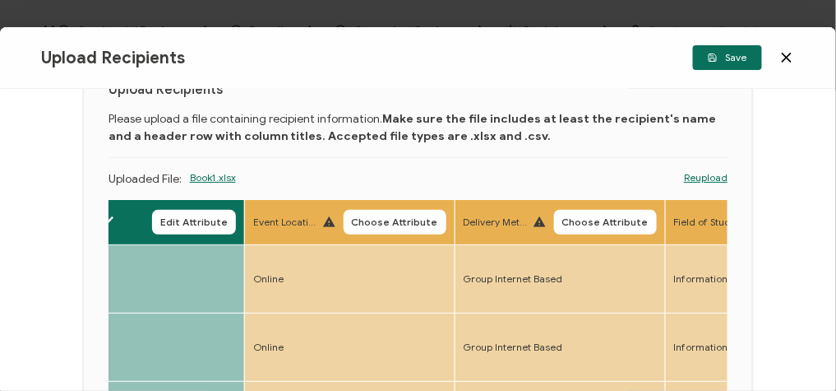
scroll to position [134, 0]
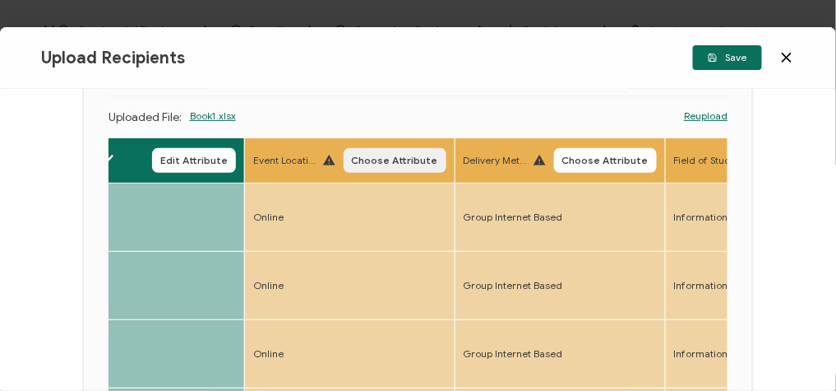
click at [379, 159] on span "Choose Attribute" at bounding box center [395, 160] width 86 height 10
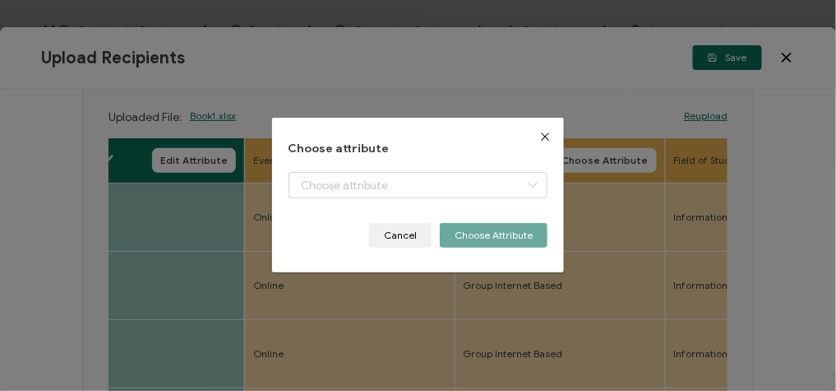
click at [373, 199] on div "dialog" at bounding box center [419, 197] width 260 height 51
click at [367, 183] on input "dialog" at bounding box center [419, 185] width 260 height 26
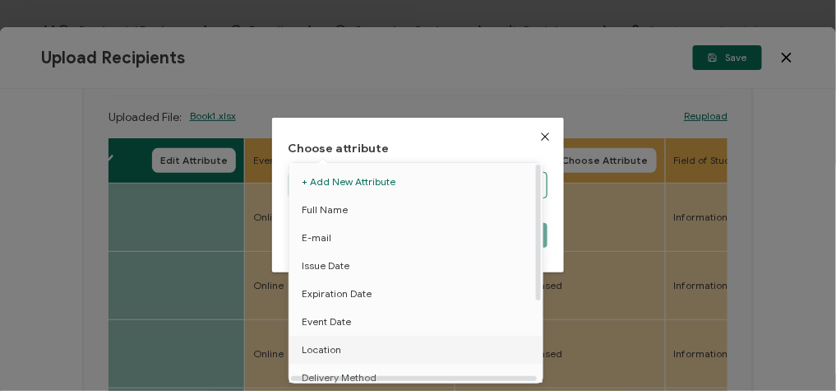
click at [317, 351] on span "Location" at bounding box center [321, 350] width 39 height 28
type input "Location"
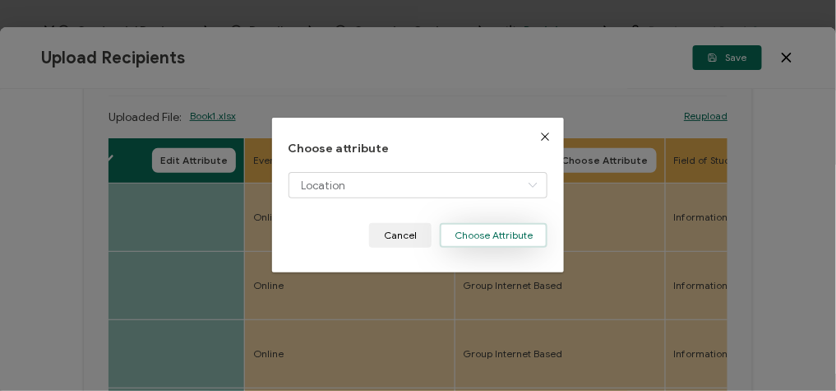
click at [479, 240] on button "Choose Attribute" at bounding box center [494, 235] width 108 height 25
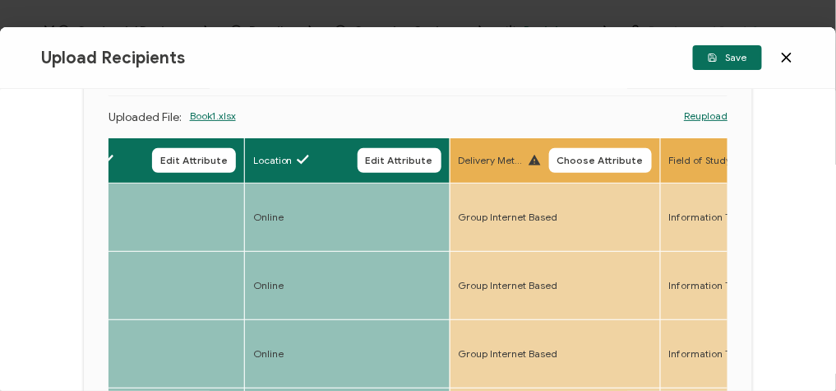
scroll to position [0, 663]
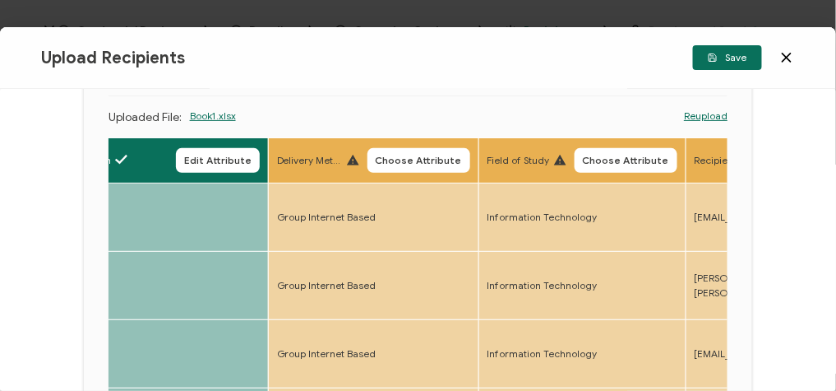
click at [419, 172] on th "Delivery Method Choose Attribute" at bounding box center [373, 160] width 211 height 45
click at [410, 162] on span "Choose Attribute" at bounding box center [419, 160] width 86 height 10
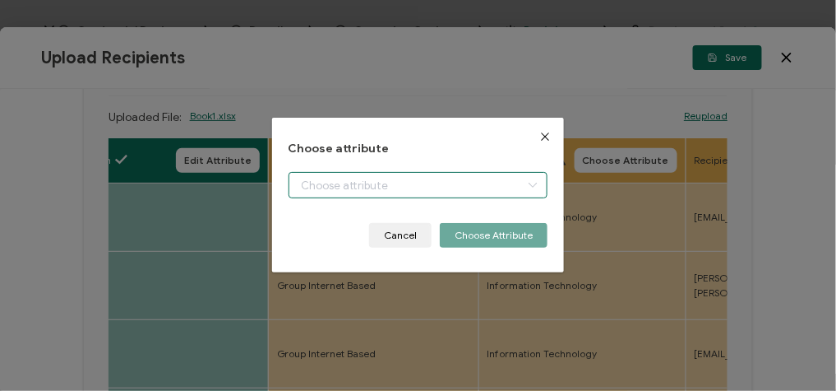
click at [391, 176] on body "Credential Designs Details Campaign Options Recipients Preview and Send All cha…" at bounding box center [418, 195] width 836 height 391
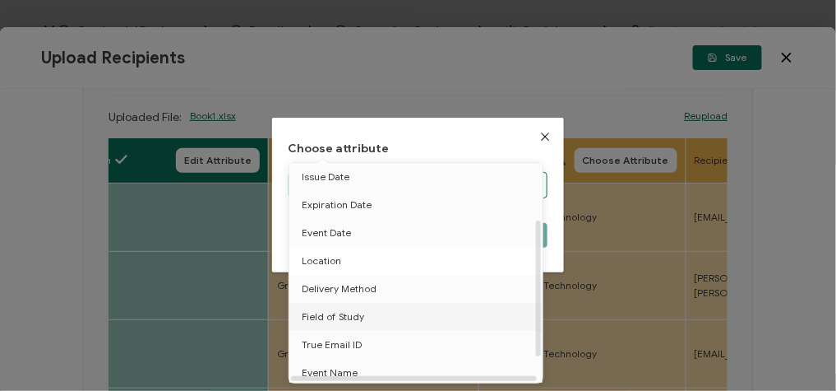
scroll to position [89, 1]
click at [362, 296] on span "Delivery Method" at bounding box center [338, 289] width 75 height 28
type input "Delivery Method"
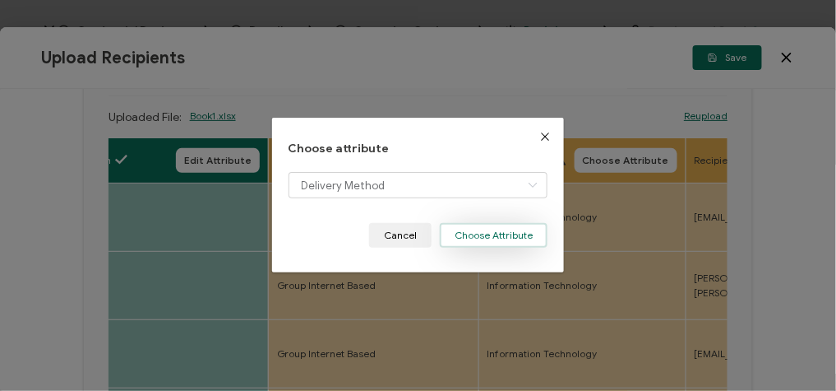
click at [500, 224] on button "Choose Attribute" at bounding box center [494, 235] width 108 height 25
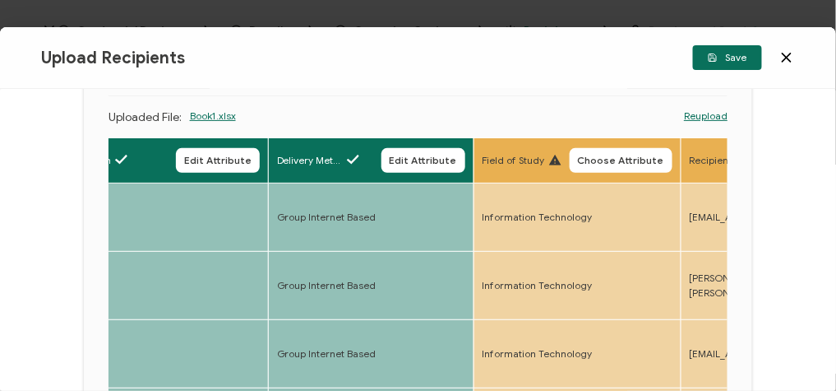
scroll to position [0, 996]
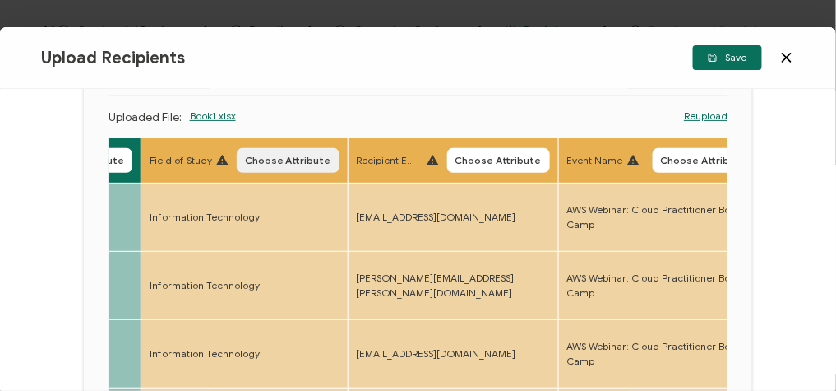
click at [275, 156] on span "Choose Attribute" at bounding box center [288, 160] width 86 height 10
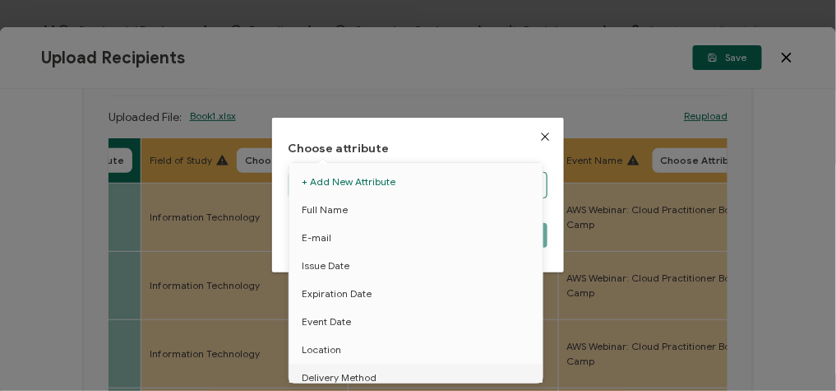
click at [337, 188] on body "Credential Designs Details Campaign Options Recipients Preview and Send All cha…" at bounding box center [418, 195] width 836 height 391
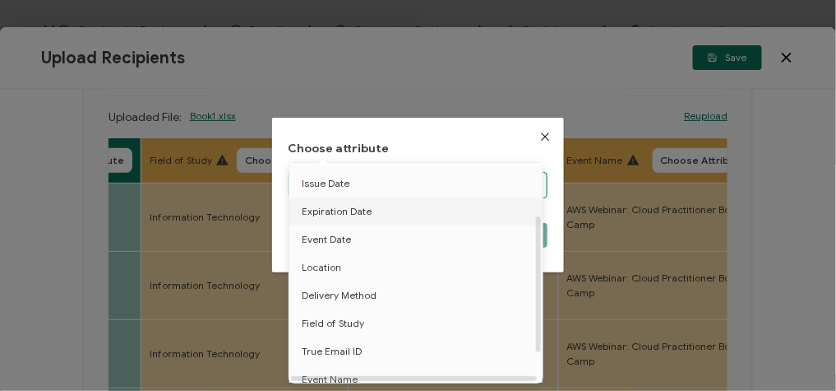
scroll to position [82, 0]
click at [357, 323] on span "Field of Study" at bounding box center [333, 323] width 62 height 28
type input "Field of Study"
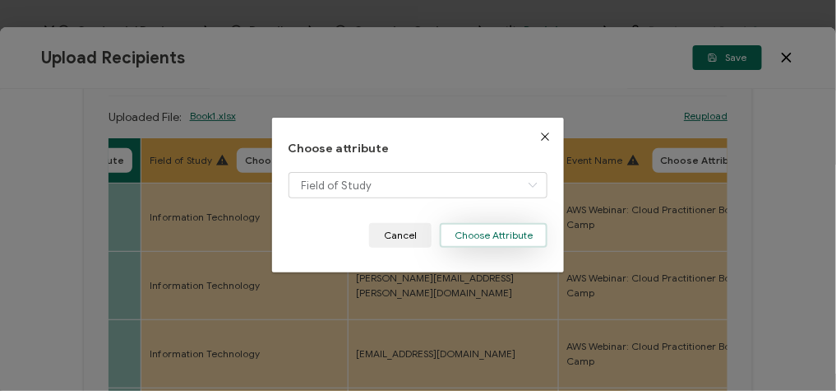
click at [521, 237] on button "Choose Attribute" at bounding box center [494, 235] width 108 height 25
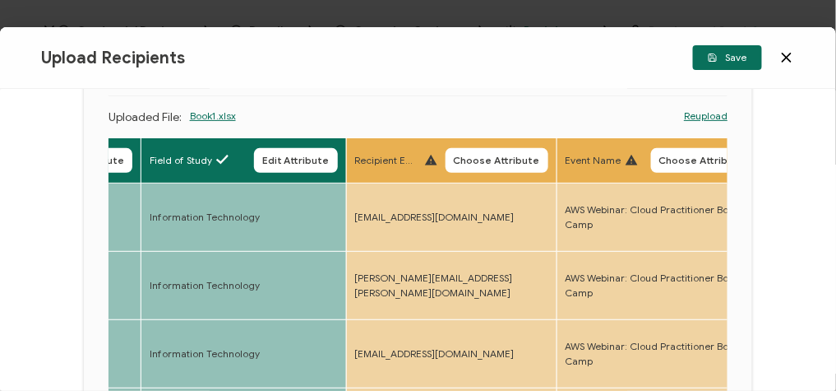
scroll to position [0, 1063]
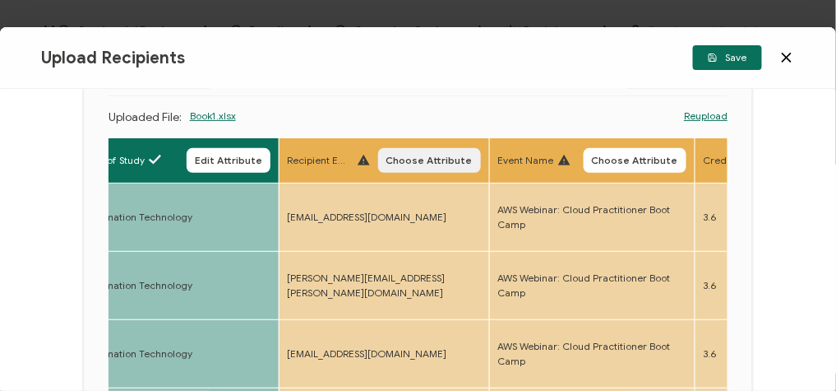
click at [416, 157] on span "Choose Attribute" at bounding box center [429, 160] width 86 height 10
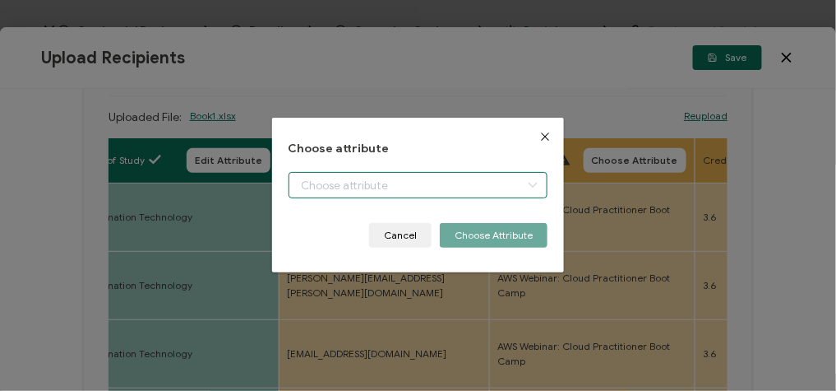
click at [325, 195] on body "Credential Designs Details Campaign Options Recipients Preview and Send All cha…" at bounding box center [418, 195] width 836 height 391
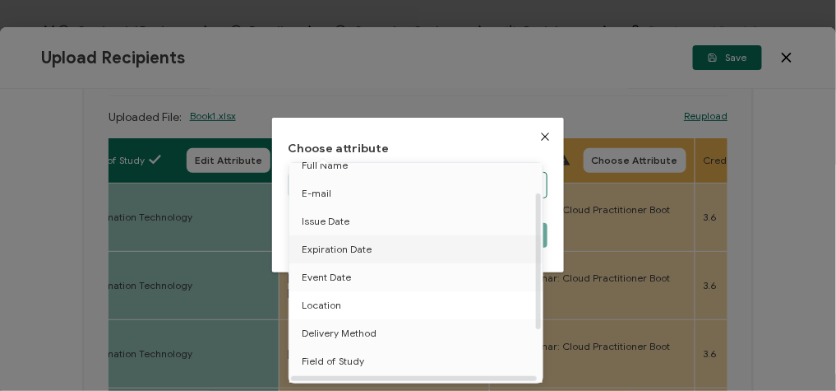
scroll to position [113, 0]
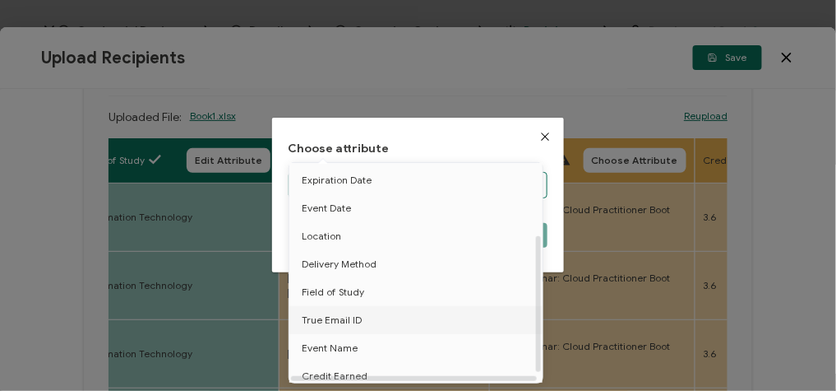
click at [363, 323] on li "True Email ID" at bounding box center [418, 320] width 267 height 28
type input "True Email ID"
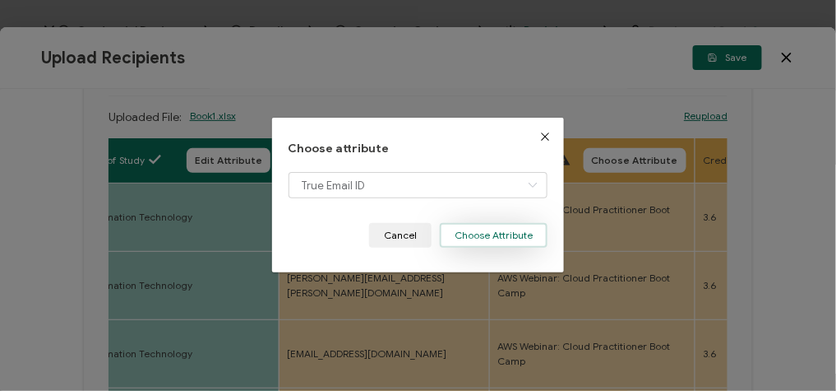
click at [513, 228] on button "Choose Attribute" at bounding box center [494, 235] width 108 height 25
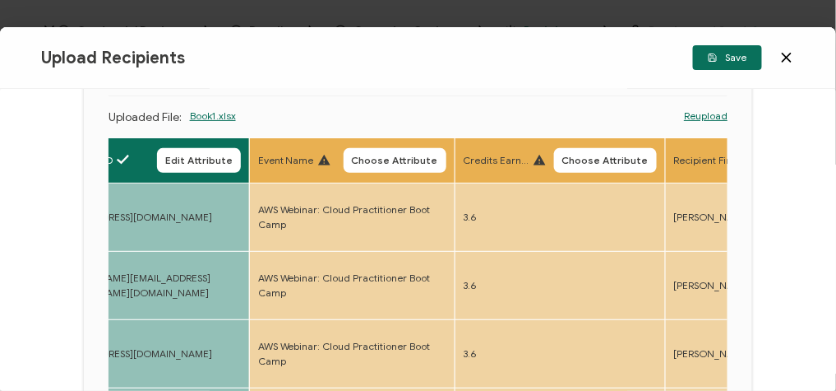
scroll to position [0, 1299]
click at [405, 169] on button "Choose Attribute" at bounding box center [394, 160] width 103 height 25
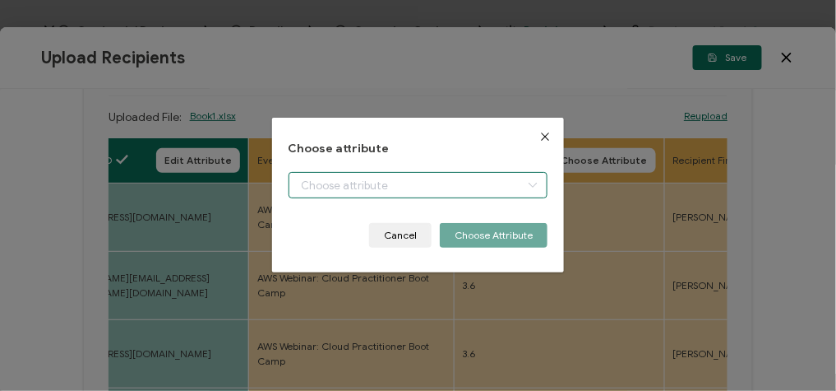
click at [457, 178] on body "Credential Designs Details Campaign Options Recipients Preview and Send All cha…" at bounding box center [418, 195] width 836 height 391
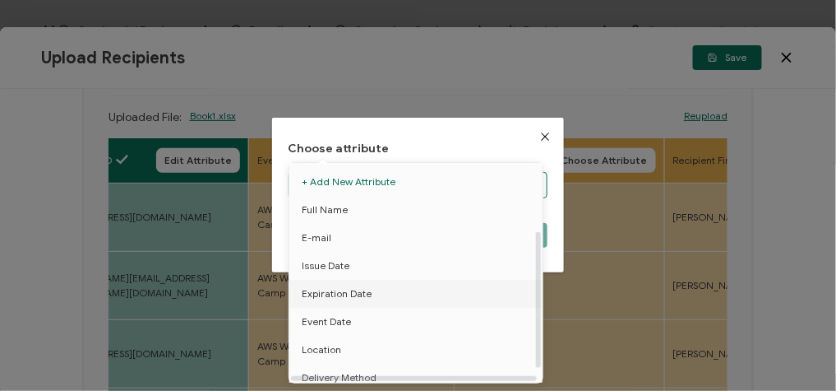
scroll to position [127, 0]
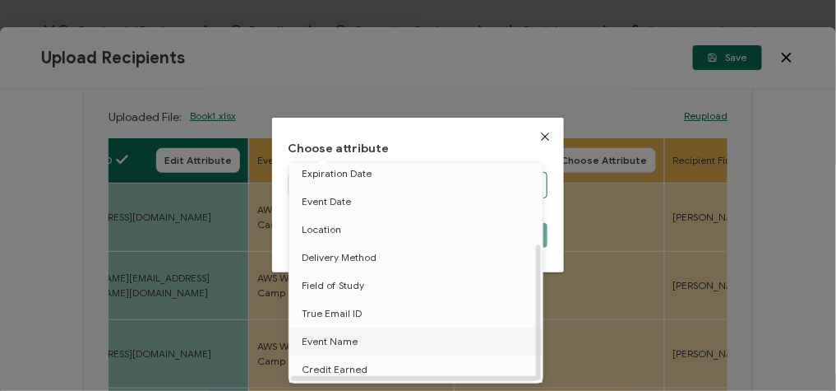
click at [331, 339] on span "Event Name" at bounding box center [330, 341] width 56 height 28
type input "Event Name"
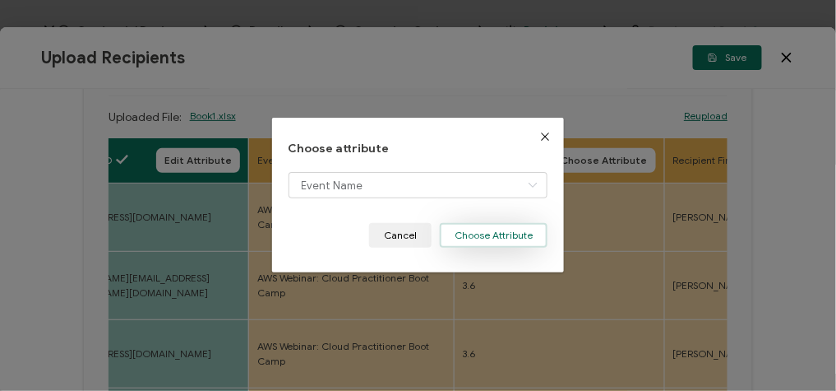
click at [497, 229] on button "Choose Attribute" at bounding box center [494, 235] width 108 height 25
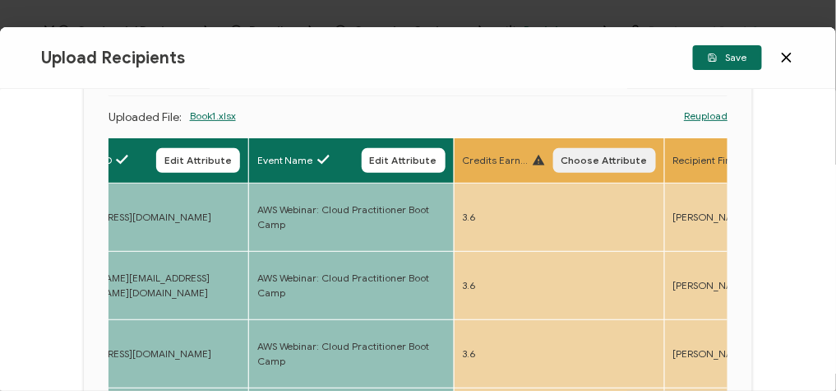
click at [573, 155] on span "Choose Attribute" at bounding box center [605, 160] width 86 height 10
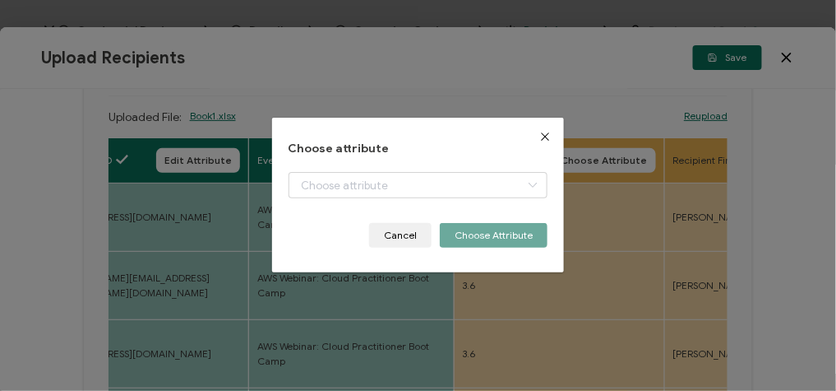
click at [414, 206] on div "dialog" at bounding box center [419, 197] width 260 height 51
click at [413, 202] on div "dialog" at bounding box center [419, 197] width 260 height 51
click at [405, 197] on body "Credential Designs Details Campaign Options Recipients Preview and Send All cha…" at bounding box center [418, 195] width 836 height 391
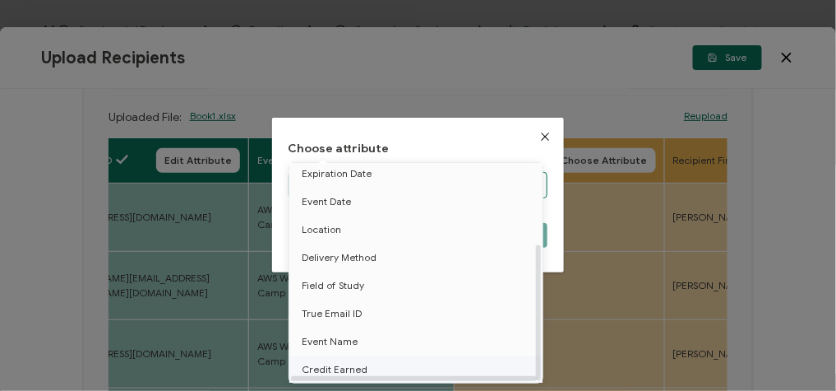
click at [349, 356] on span "Credit Earned" at bounding box center [335, 369] width 66 height 28
type input "Credit Earned"
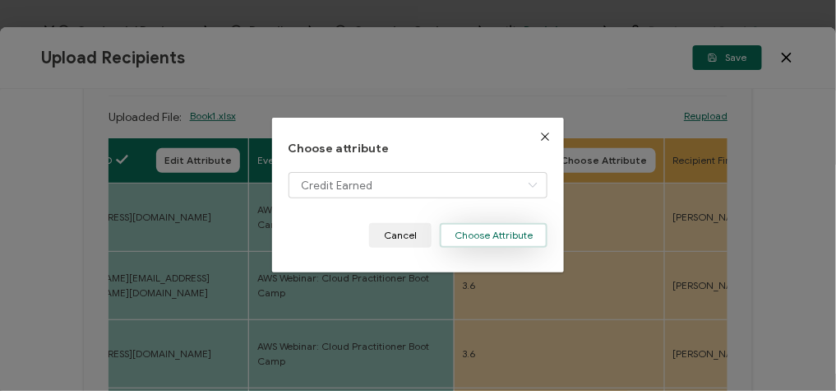
click at [494, 232] on button "Choose Attribute" at bounding box center [494, 235] width 108 height 25
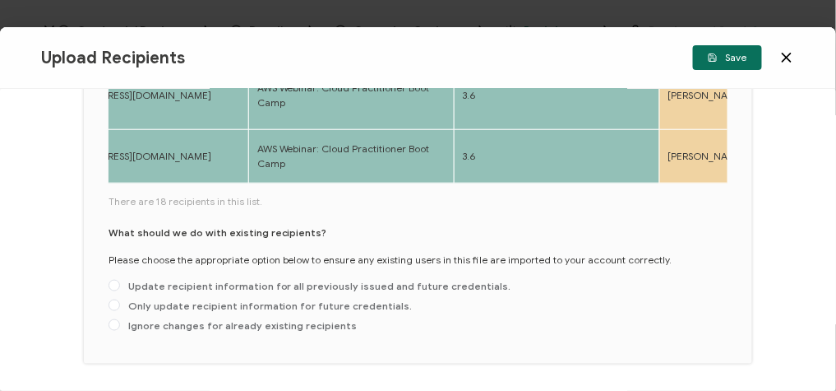
scroll to position [392, 0]
click at [109, 299] on span at bounding box center [115, 305] width 12 height 12
click at [109, 299] on input "Only update recipient information for future credentials." at bounding box center [115, 305] width 12 height 13
radio input "true"
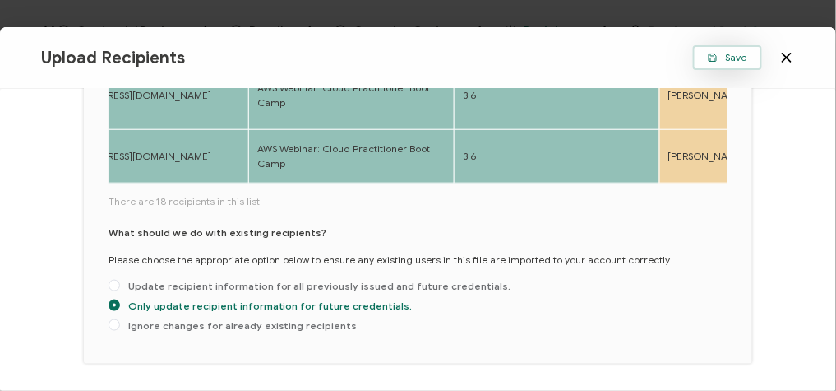
click at [728, 47] on button "Save" at bounding box center [727, 57] width 69 height 25
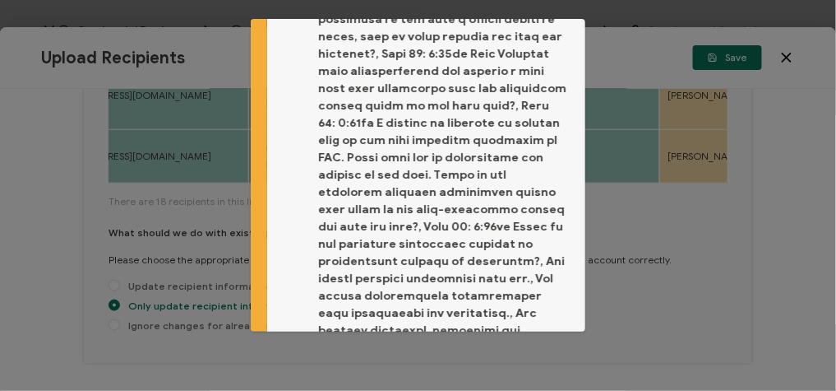
scroll to position [911, 0]
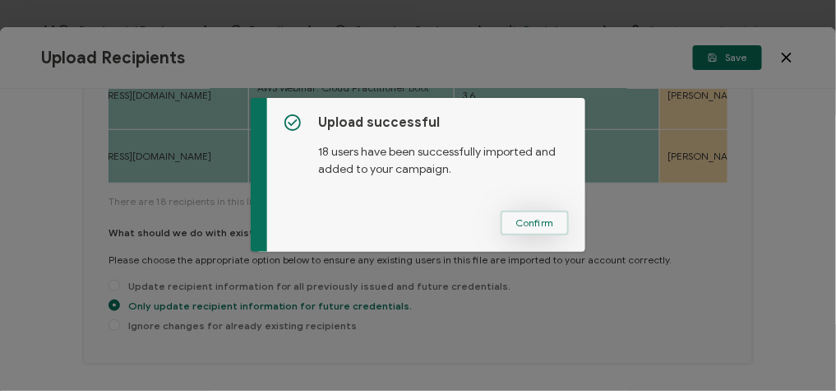
click at [540, 218] on span "Confirm" at bounding box center [535, 223] width 39 height 10
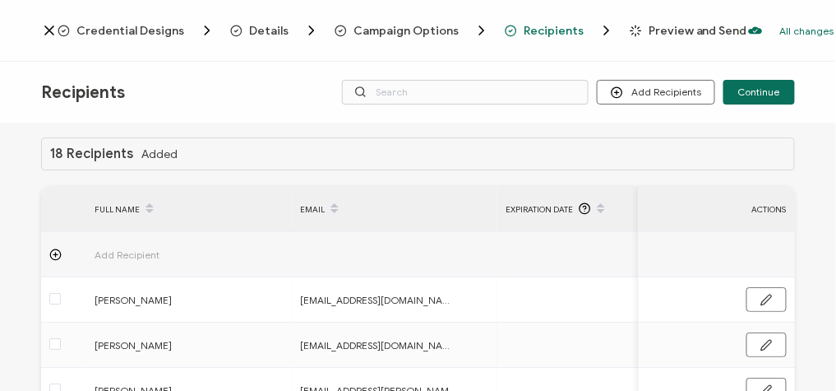
scroll to position [0, 0]
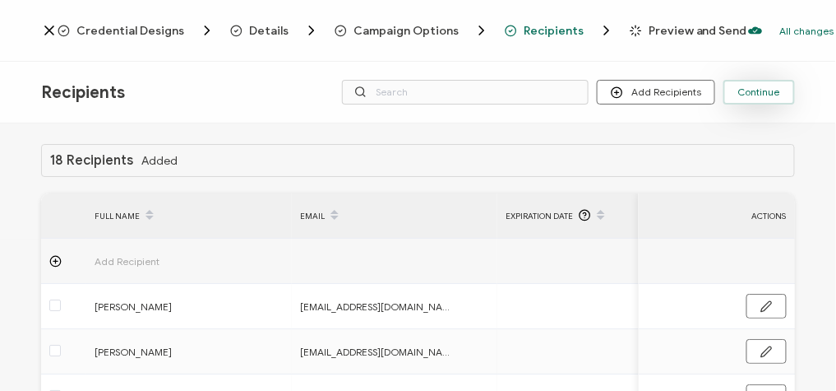
click at [761, 100] on button "Continue" at bounding box center [760, 92] width 72 height 25
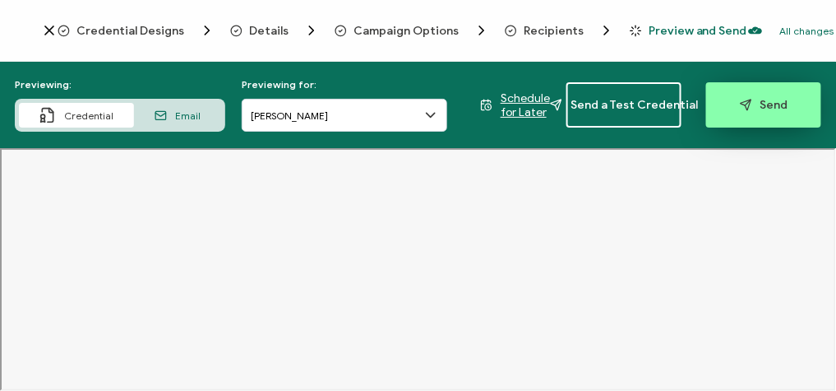
click at [774, 112] on button "Send" at bounding box center [763, 104] width 115 height 45
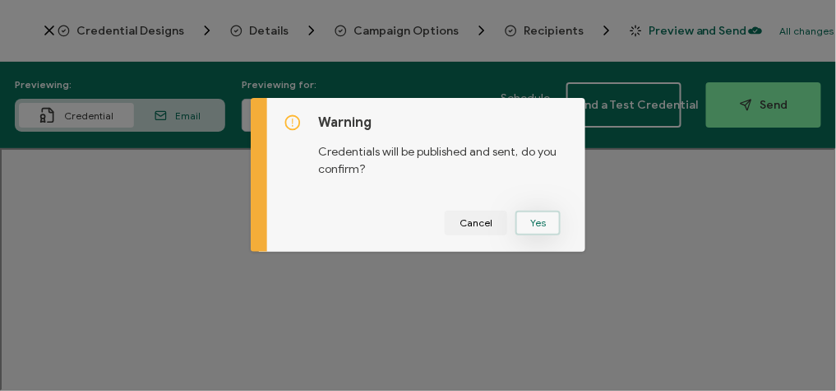
click at [533, 224] on button "Yes" at bounding box center [538, 223] width 45 height 25
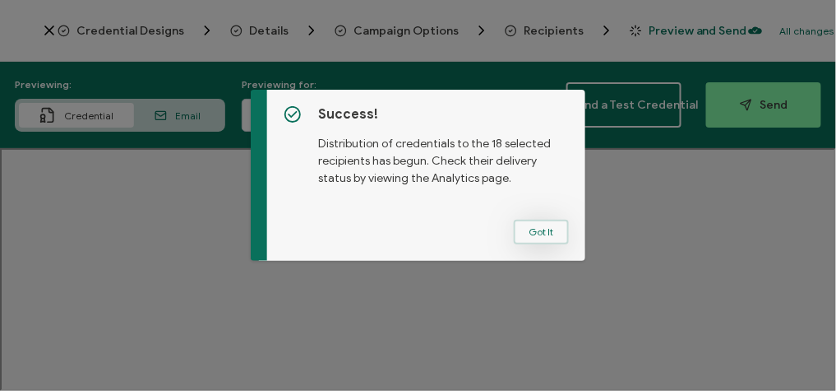
click at [546, 230] on button "Got It" at bounding box center [541, 232] width 55 height 25
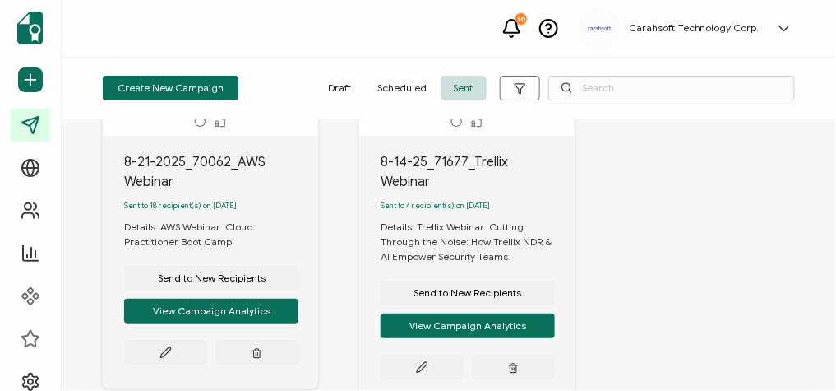
scroll to position [154, 0]
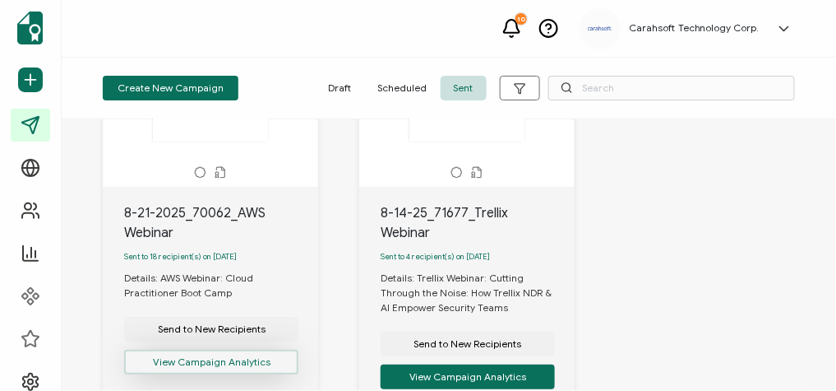
click at [225, 360] on button "View Campaign Analytics" at bounding box center [211, 361] width 174 height 25
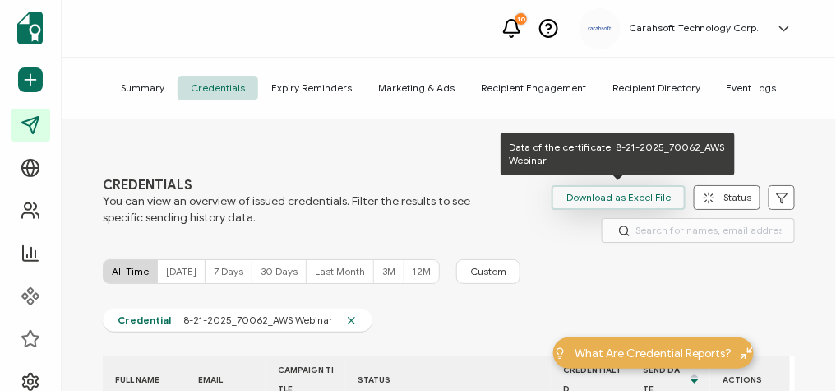
click at [603, 198] on span "Download as Excel File" at bounding box center [619, 197] width 104 height 25
